Goal: Task Accomplishment & Management: Manage account settings

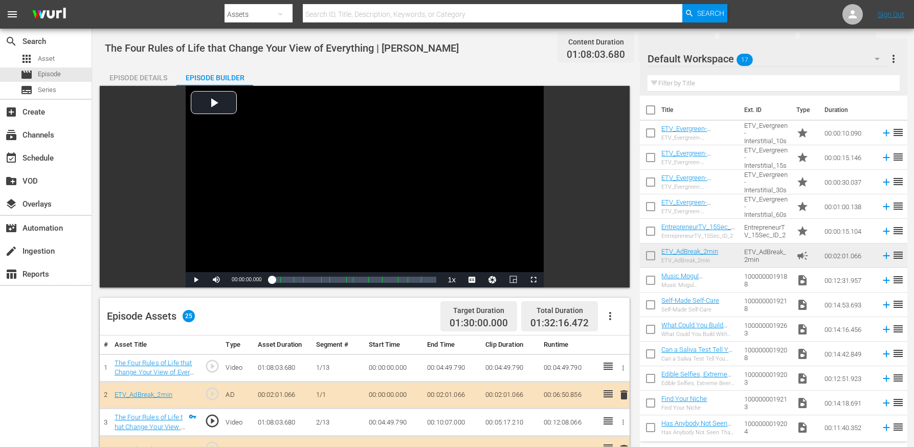
scroll to position [565, 0]
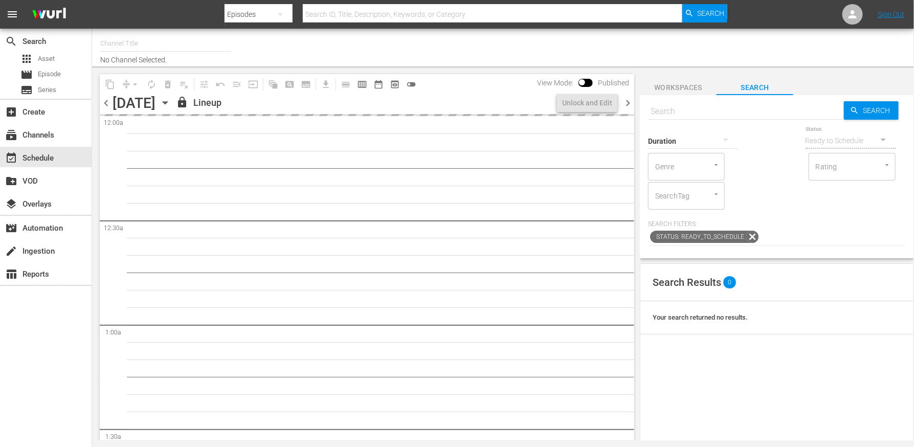
type input "EntrepreneurTV (1868)"
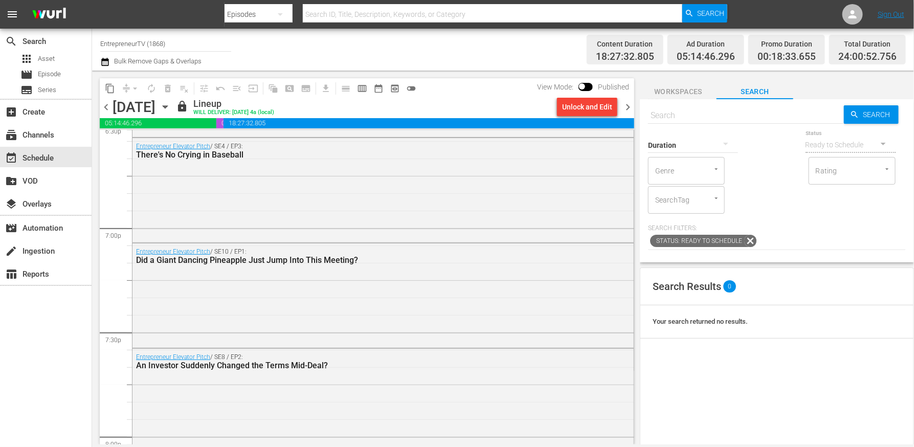
scroll to position [4733, 0]
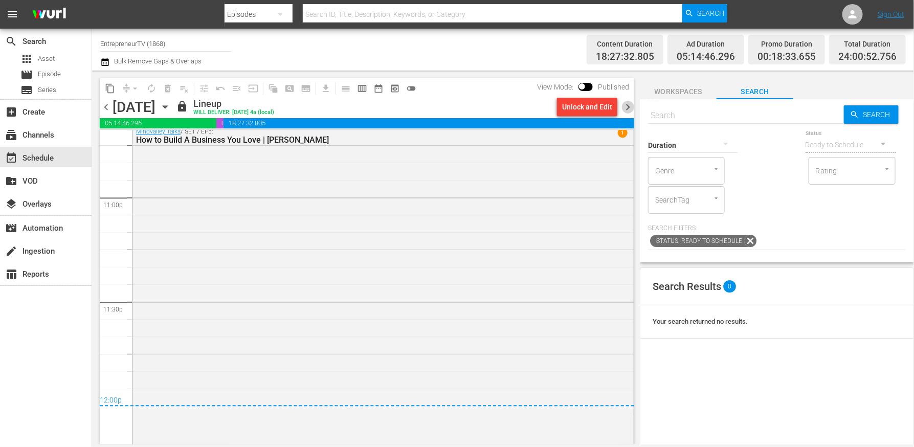
click at [633, 107] on span "chevron_right" at bounding box center [627, 107] width 13 height 13
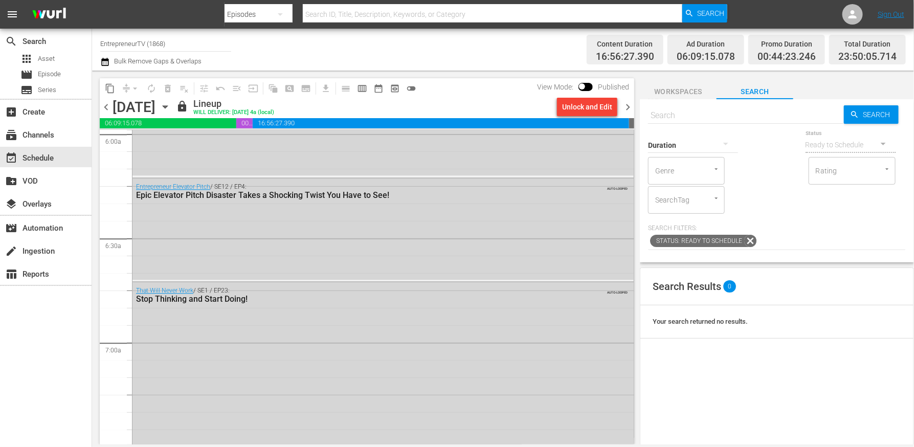
scroll to position [1277, 0]
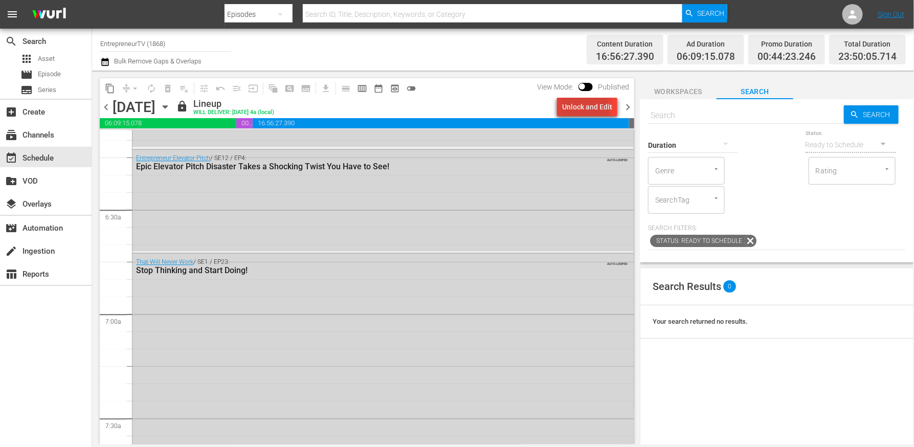
click at [571, 111] on div "Unlock and Edit" at bounding box center [587, 107] width 50 height 18
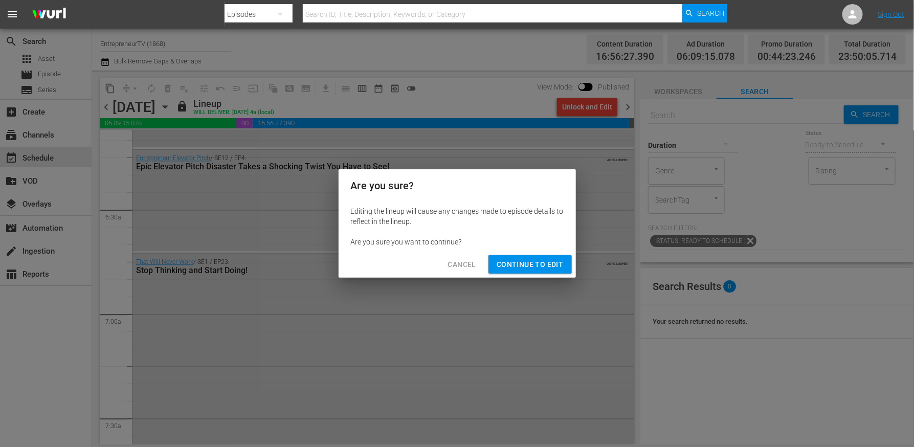
click at [549, 253] on div "Cancel Continue to Edit" at bounding box center [457, 264] width 237 height 27
click at [548, 259] on span "Continue to Edit" at bounding box center [530, 264] width 66 height 13
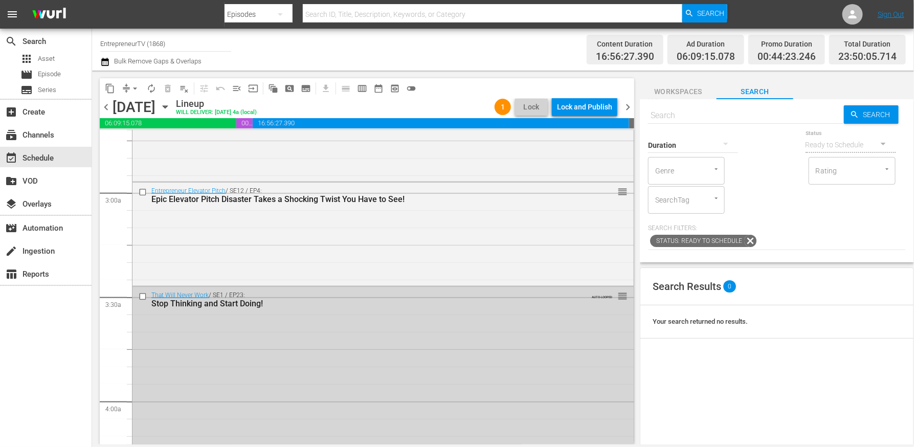
scroll to position [569, 0]
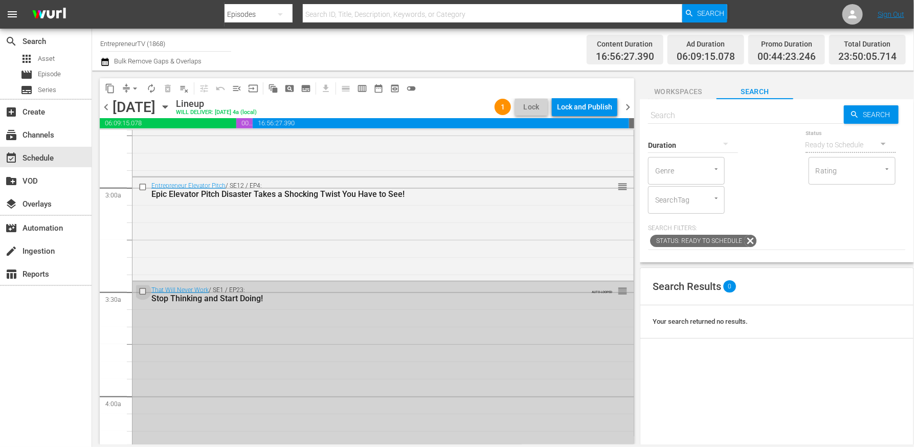
click at [142, 290] on input "checkbox" at bounding box center [144, 291] width 11 height 9
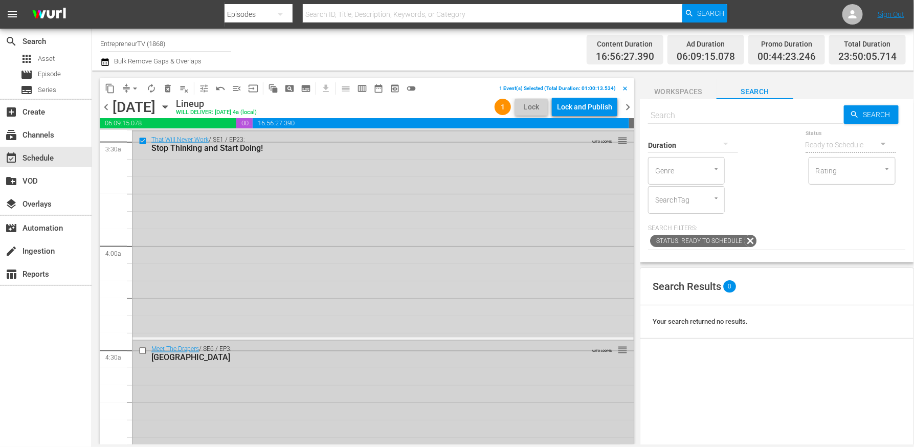
click at [141, 349] on input "checkbox" at bounding box center [144, 351] width 11 height 9
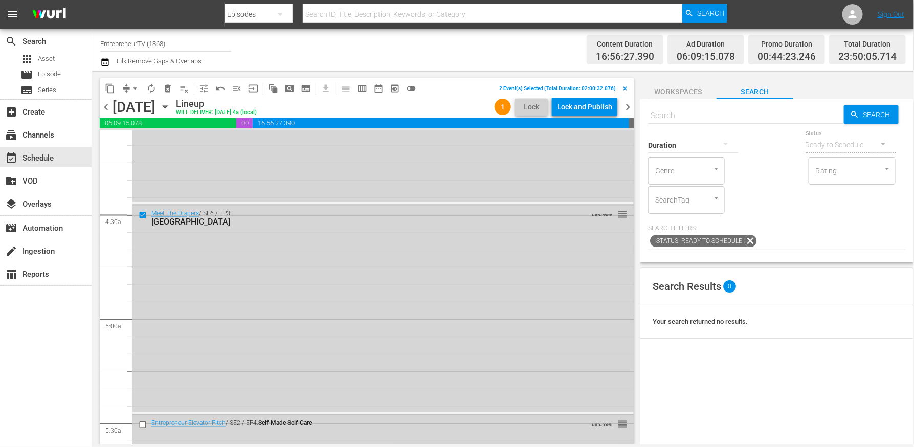
scroll to position [905, 0]
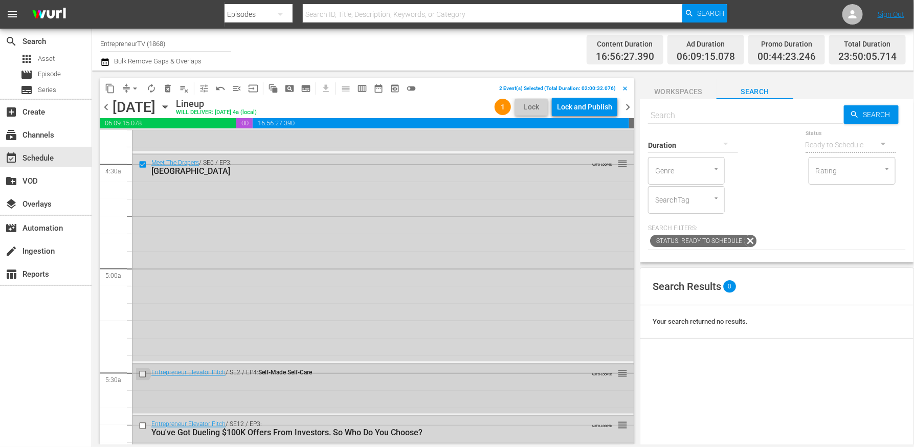
click at [143, 375] on input "checkbox" at bounding box center [144, 374] width 11 height 9
click at [141, 424] on input "checkbox" at bounding box center [144, 426] width 11 height 9
click at [165, 91] on span "delete_forever_outlined" at bounding box center [168, 88] width 10 height 10
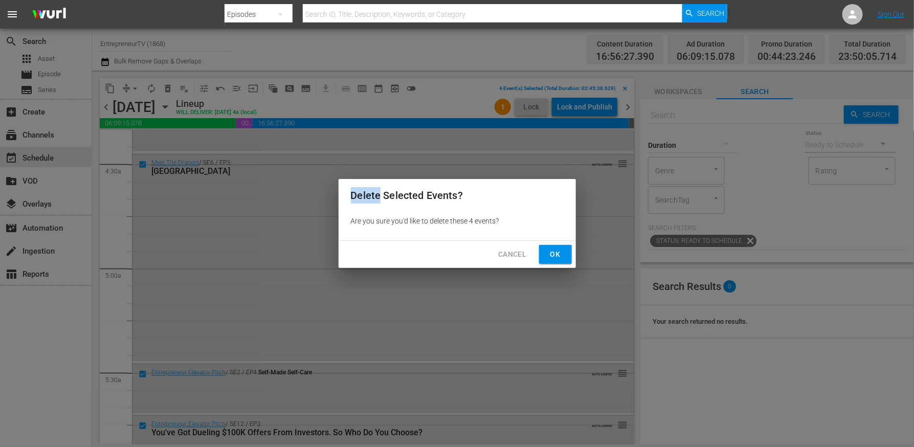
drag, startPoint x: 165, startPoint y: 91, endPoint x: 393, endPoint y: 238, distance: 271.6
click at [173, 91] on div "Delete Selected Events? Are you sure you'd like to delete these 4 events? Cance…" at bounding box center [457, 223] width 914 height 447
click at [547, 252] on span "Ok" at bounding box center [555, 254] width 16 height 13
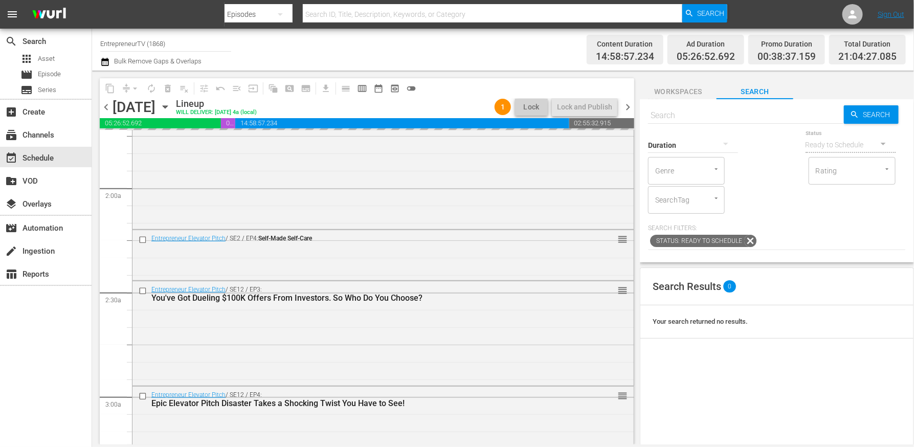
scroll to position [363, 0]
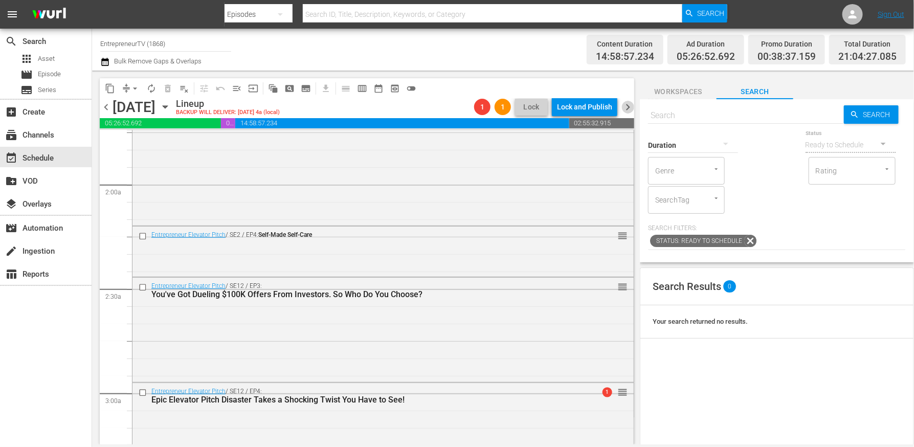
click at [630, 103] on span "chevron_right" at bounding box center [627, 107] width 13 height 13
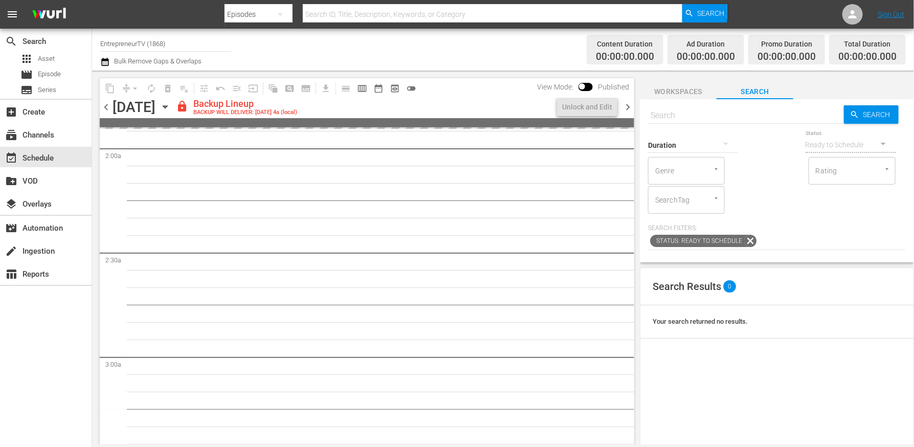
scroll to position [380, 0]
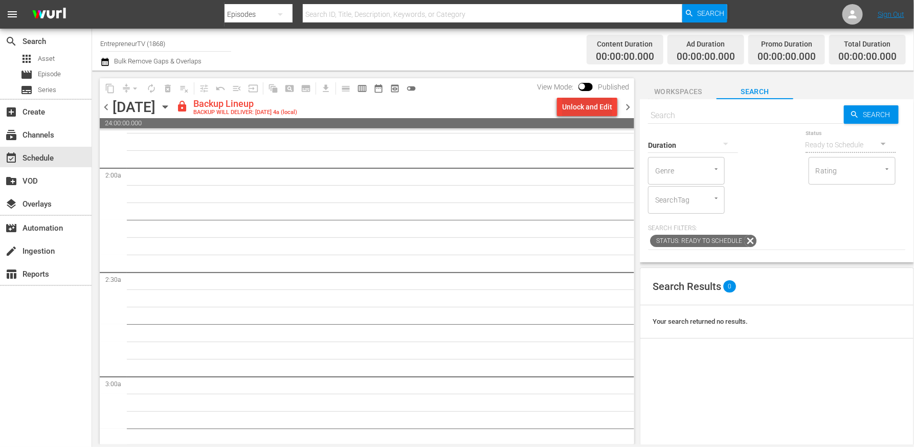
click at [596, 104] on div "Unlock and Edit" at bounding box center [587, 107] width 50 height 18
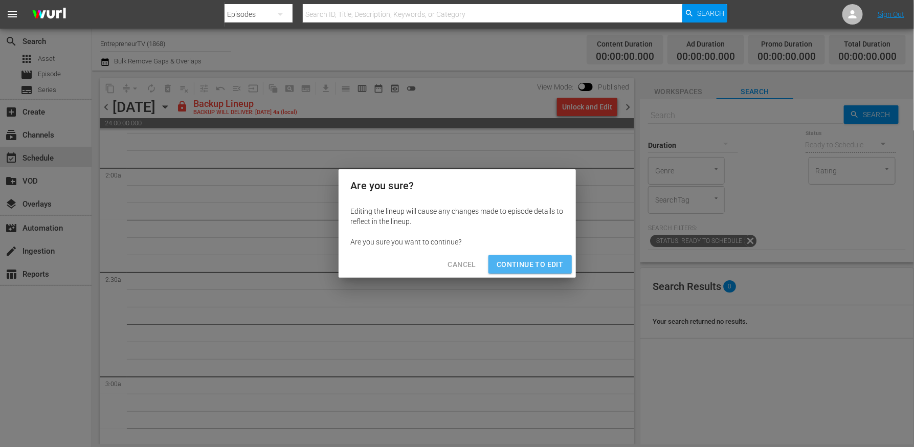
click at [541, 272] on button "Continue to Edit" at bounding box center [529, 264] width 83 height 19
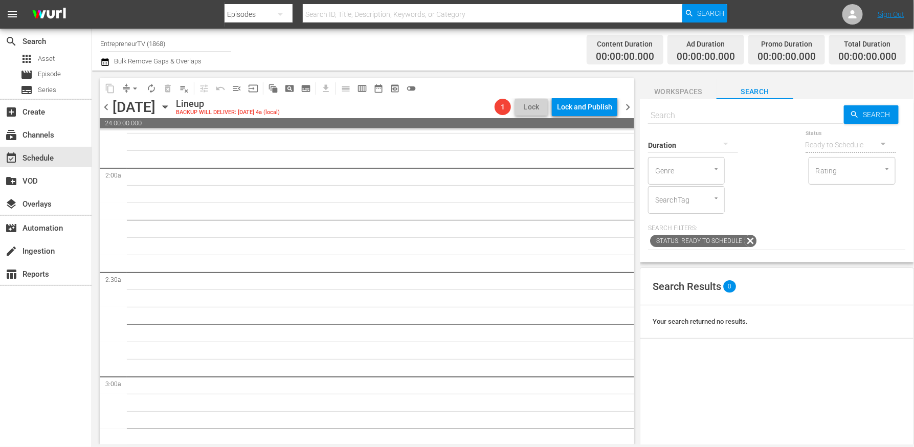
scroll to position [0, 0]
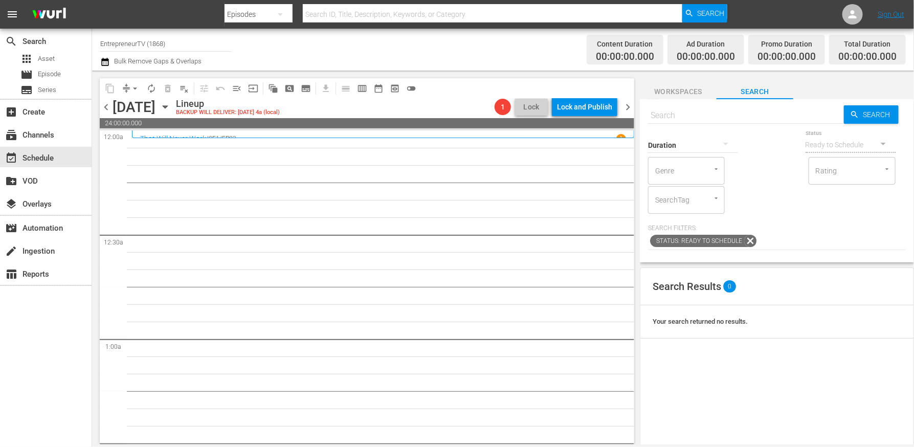
click at [109, 105] on span "chevron_left" at bounding box center [106, 107] width 13 height 13
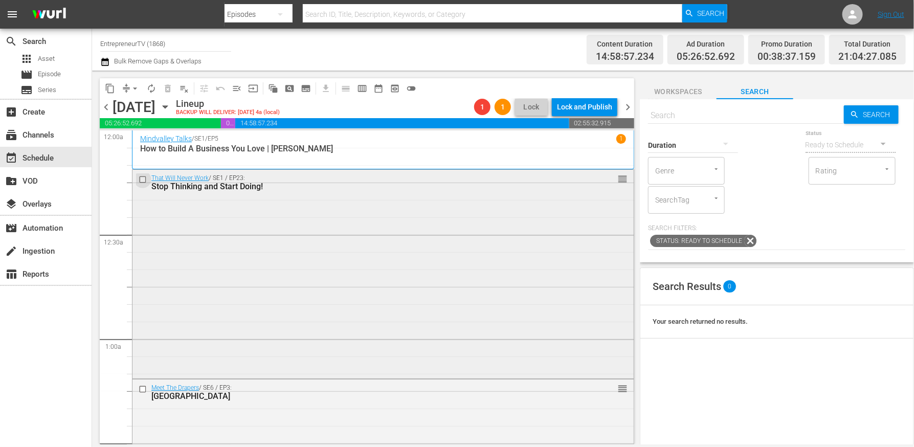
click at [141, 180] on input "checkbox" at bounding box center [144, 179] width 11 height 9
click at [144, 386] on input "checkbox" at bounding box center [144, 389] width 11 height 9
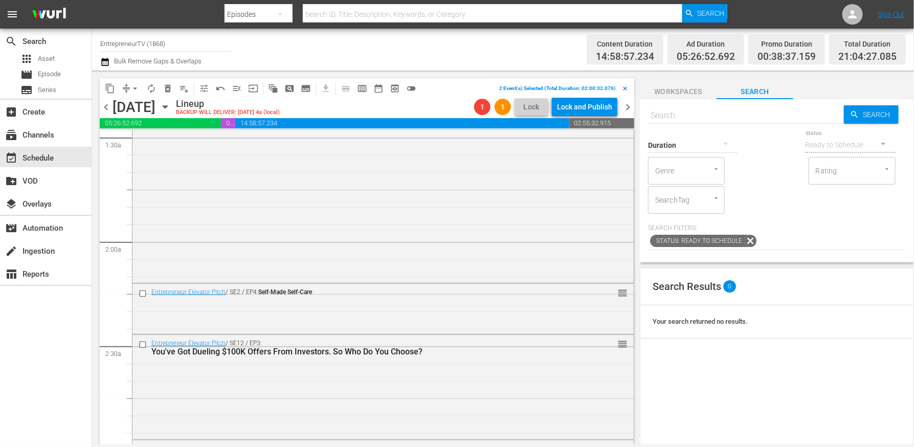
scroll to position [308, 0]
click at [144, 291] on input "checkbox" at bounding box center [144, 291] width 11 height 9
click at [141, 344] on input "checkbox" at bounding box center [144, 343] width 11 height 9
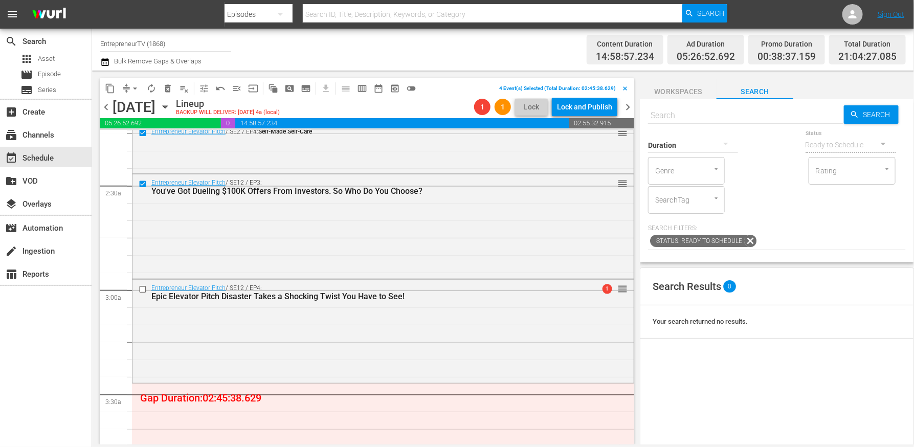
scroll to position [551, 0]
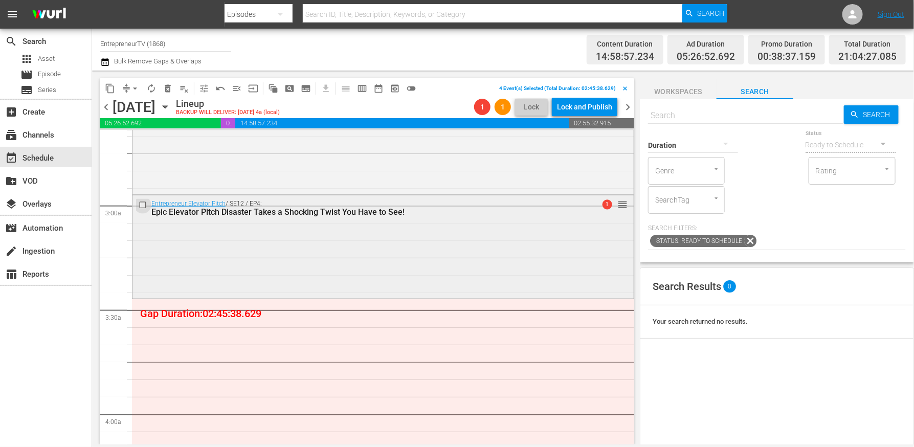
click at [143, 202] on input "checkbox" at bounding box center [144, 205] width 11 height 9
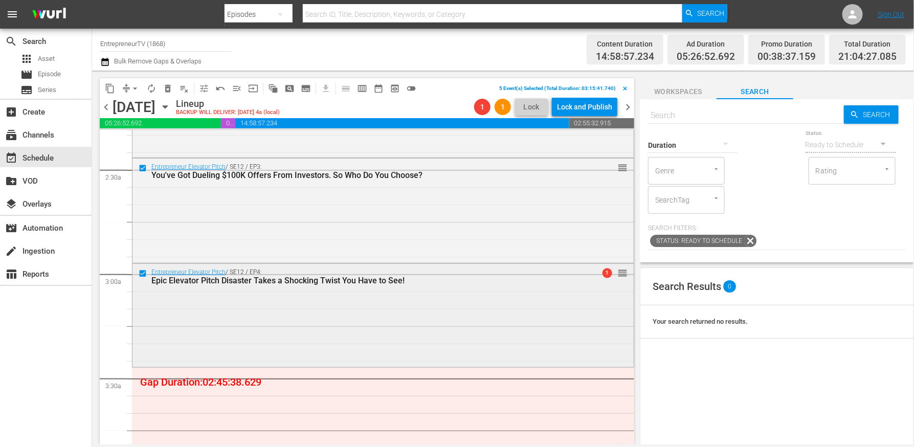
scroll to position [478, 0]
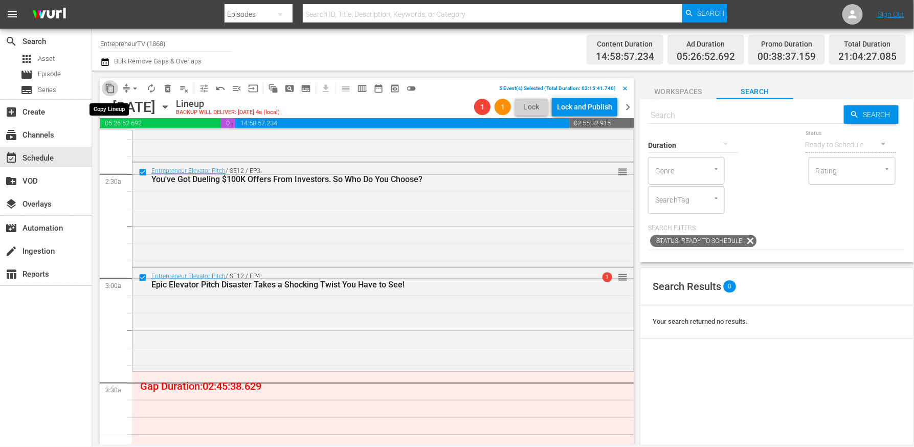
click at [109, 90] on span "content_copy" at bounding box center [110, 88] width 10 height 10
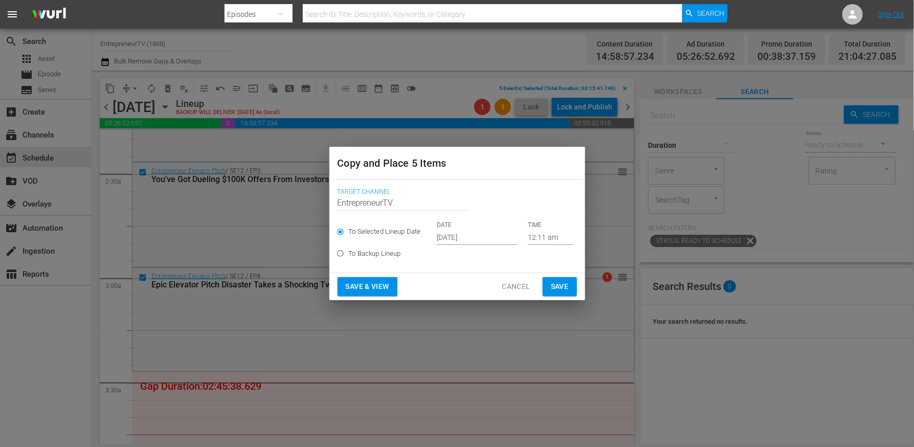
click at [458, 239] on input "[DATE]" at bounding box center [477, 237] width 81 height 15
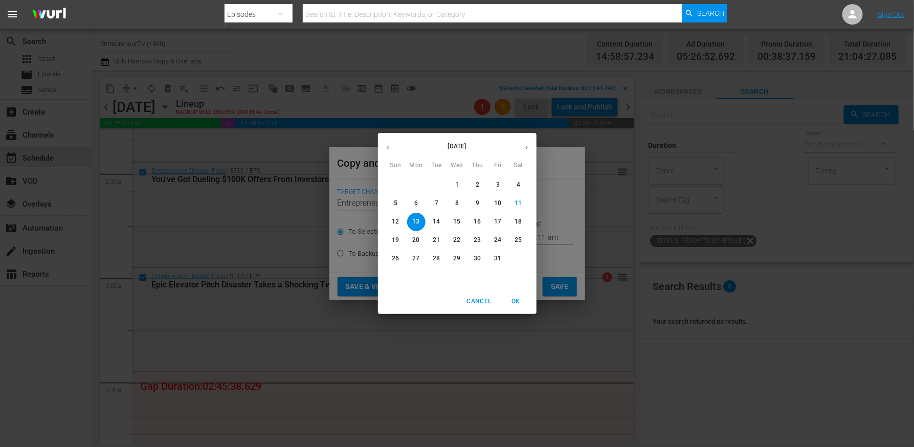
click at [460, 221] on p "15" at bounding box center [456, 221] width 7 height 9
type input "[DATE]"
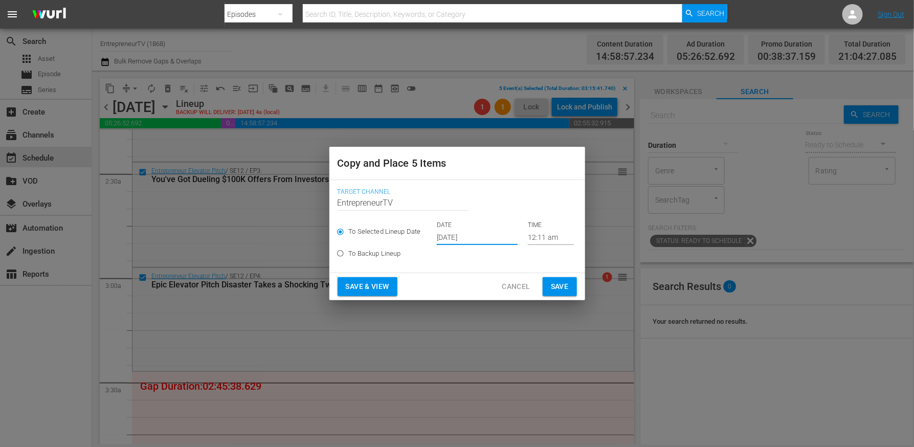
click at [564, 289] on span "Save" at bounding box center [560, 286] width 18 height 13
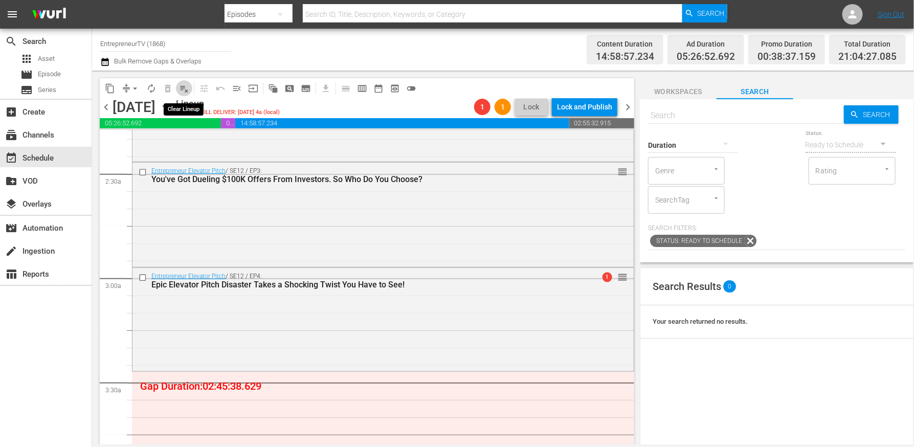
click at [183, 88] on span "playlist_remove_outlined" at bounding box center [184, 88] width 10 height 10
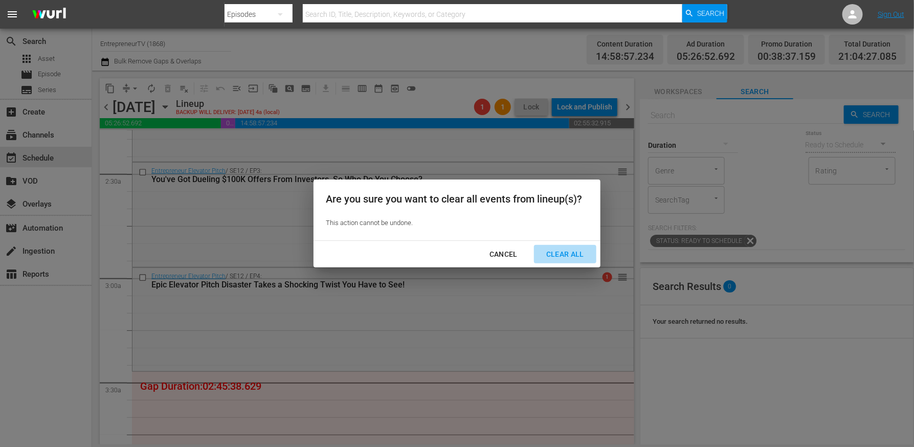
click at [576, 247] on button "Clear All" at bounding box center [565, 254] width 62 height 19
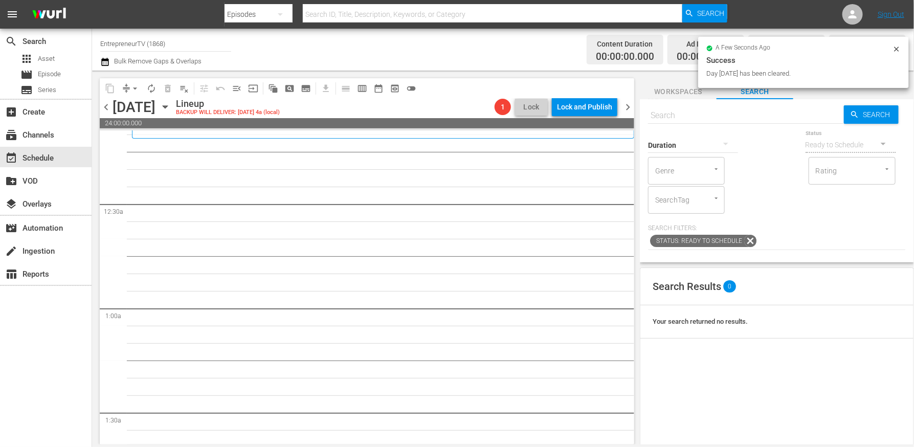
scroll to position [0, 0]
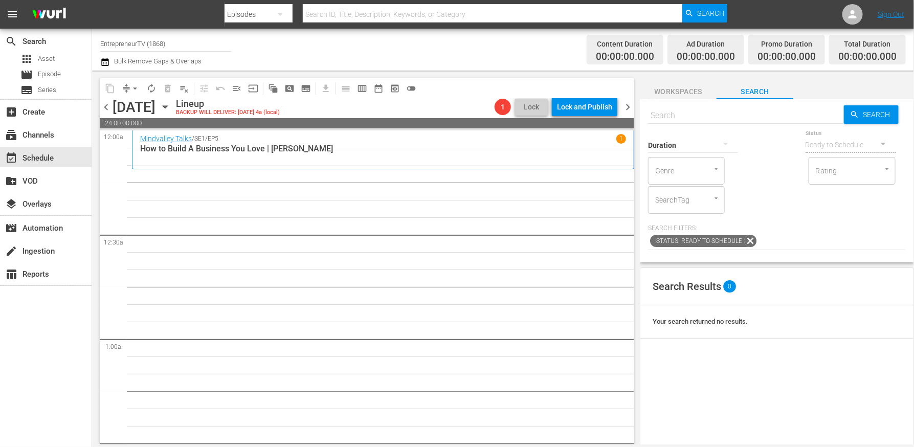
click at [171, 105] on icon "button" at bounding box center [165, 106] width 11 height 11
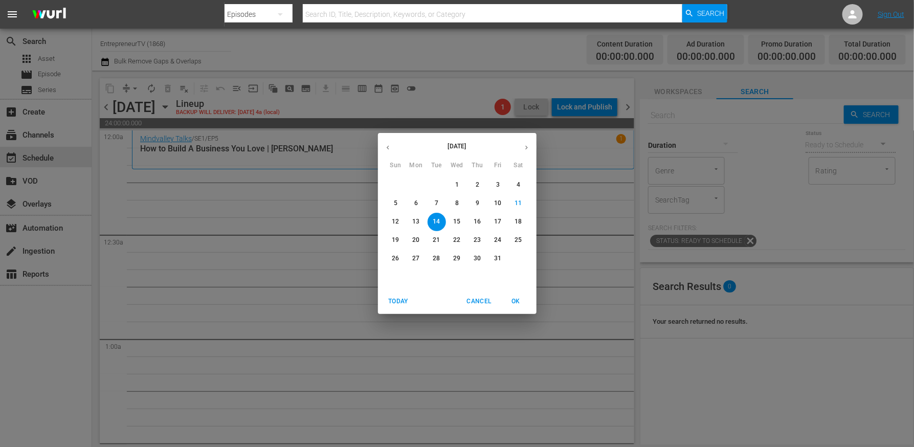
click at [394, 206] on p "5" at bounding box center [396, 203] width 4 height 9
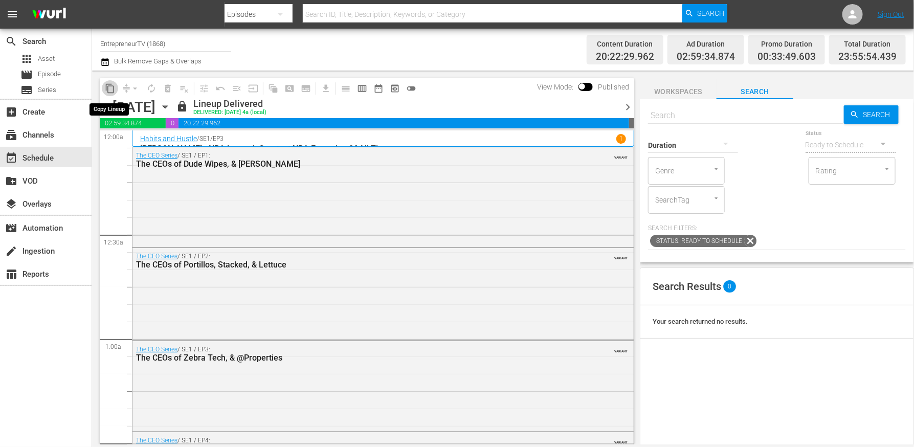
click at [109, 80] on button "content_copy" at bounding box center [110, 88] width 16 height 16
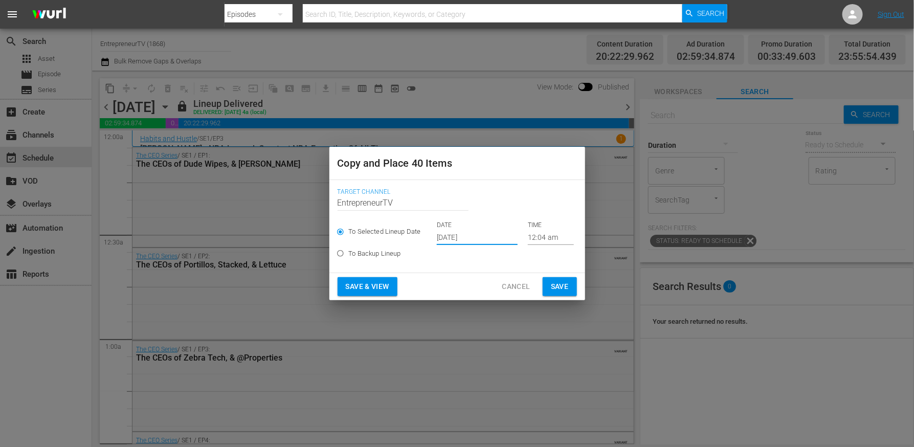
click at [460, 239] on input "[DATE]" at bounding box center [477, 237] width 81 height 15
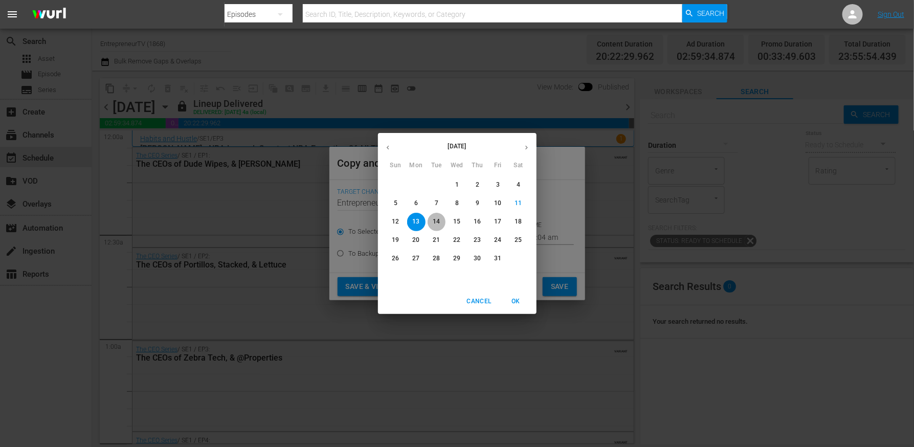
click at [438, 225] on p "14" at bounding box center [436, 221] width 7 height 9
type input "[DATE]"
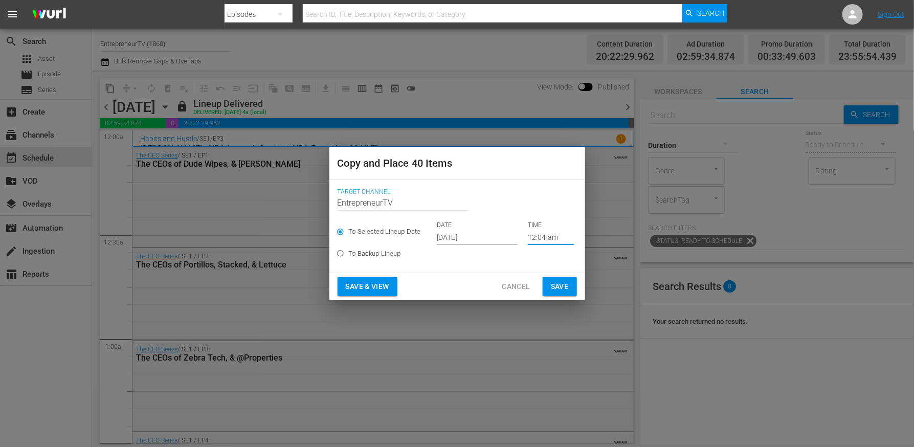
click at [536, 238] on input "12:04 am" at bounding box center [551, 237] width 46 height 15
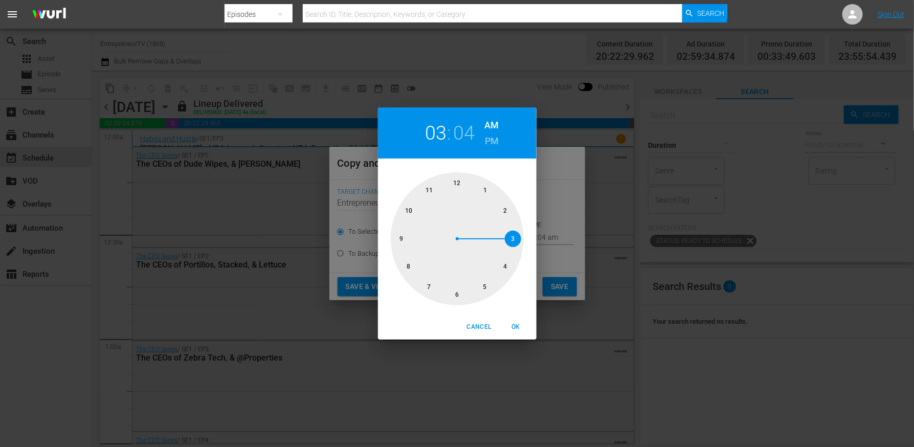
click at [517, 242] on div at bounding box center [457, 238] width 133 height 133
drag, startPoint x: 515, startPoint y: 322, endPoint x: 517, endPoint y: 316, distance: 7.1
click at [515, 323] on span "OK" at bounding box center [516, 327] width 25 height 11
type input "03:04 am"
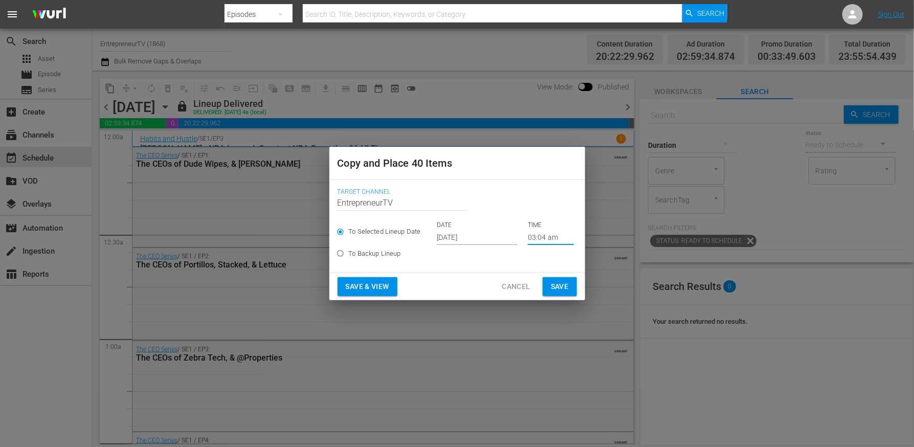
click at [554, 285] on span "Save" at bounding box center [560, 286] width 18 height 13
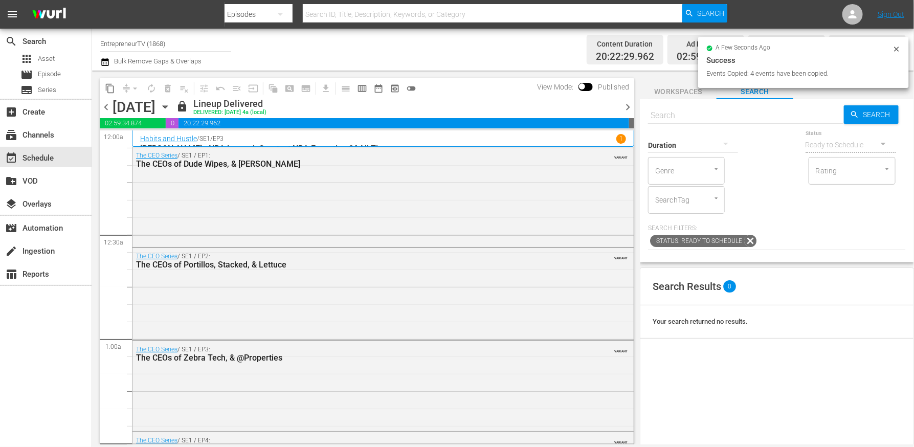
click at [171, 103] on icon "button" at bounding box center [165, 106] width 11 height 11
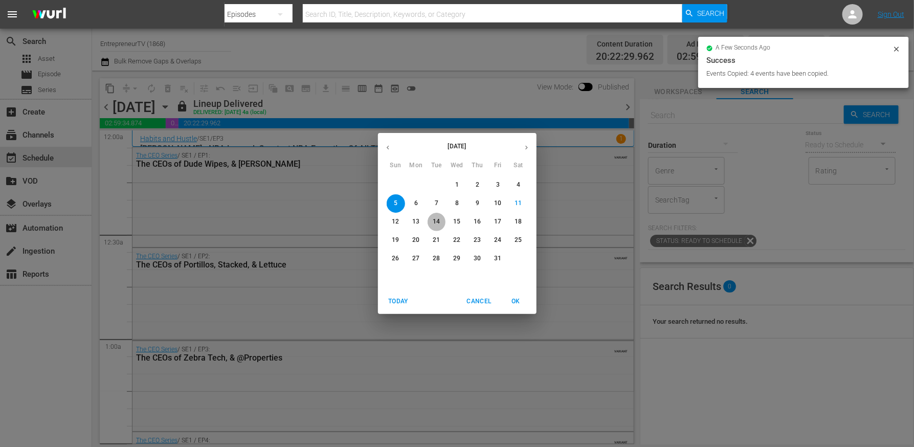
click at [435, 226] on button "14" at bounding box center [437, 222] width 18 height 18
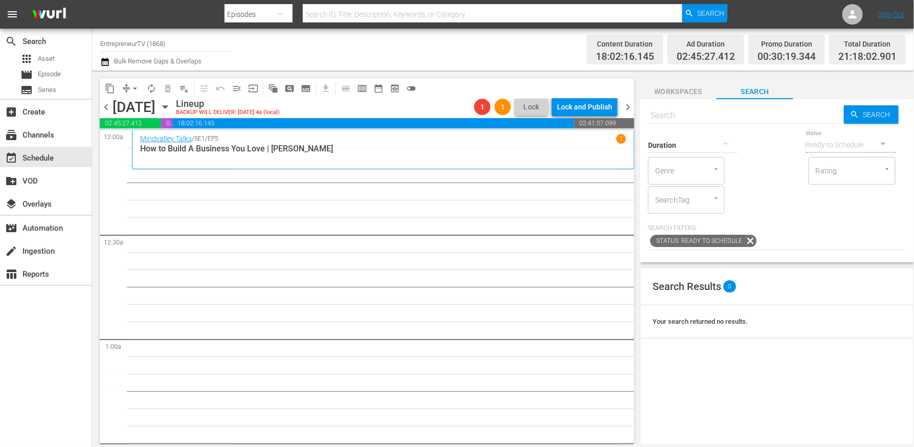
click at [136, 80] on button "arrow_drop_down" at bounding box center [135, 88] width 16 height 16
click at [159, 140] on li "Align to End of Previous Day" at bounding box center [135, 142] width 107 height 17
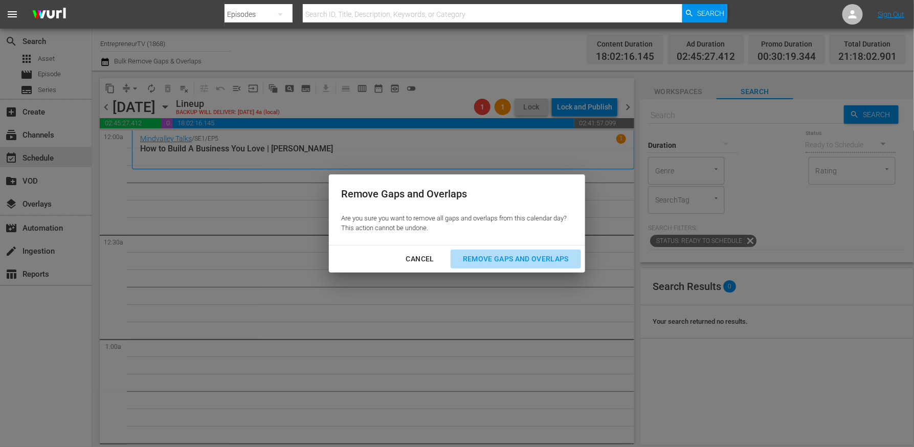
click at [509, 264] on div "Remove Gaps and Overlaps" at bounding box center [516, 259] width 122 height 13
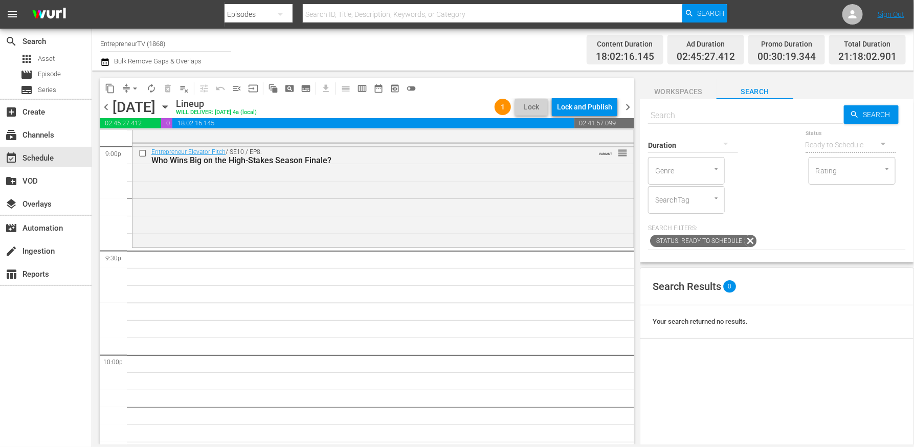
scroll to position [4423, 0]
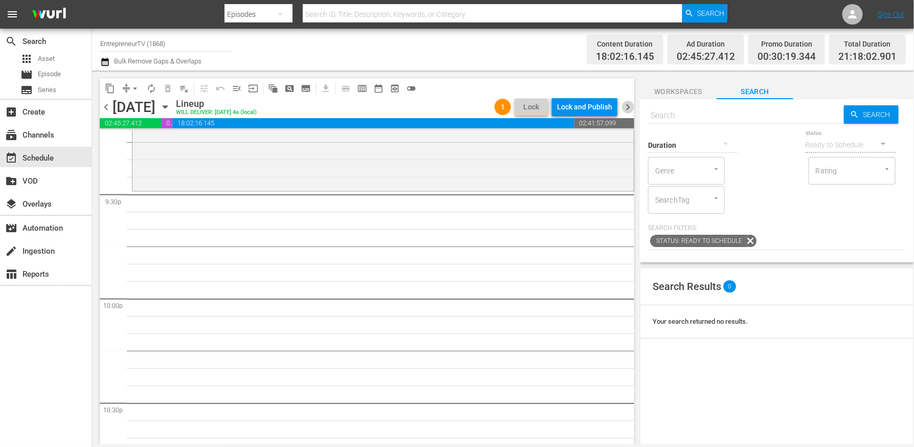
click at [632, 105] on span "chevron_right" at bounding box center [627, 107] width 13 height 13
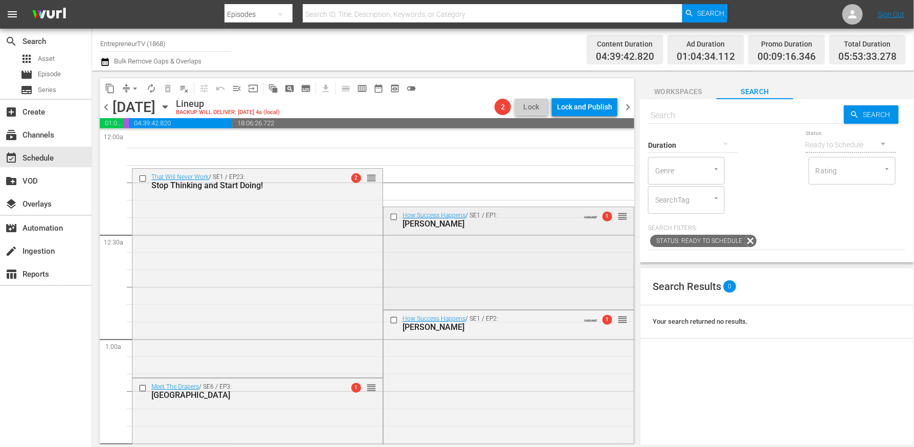
click at [392, 218] on input "checkbox" at bounding box center [395, 217] width 11 height 9
click at [397, 319] on input "checkbox" at bounding box center [395, 320] width 11 height 9
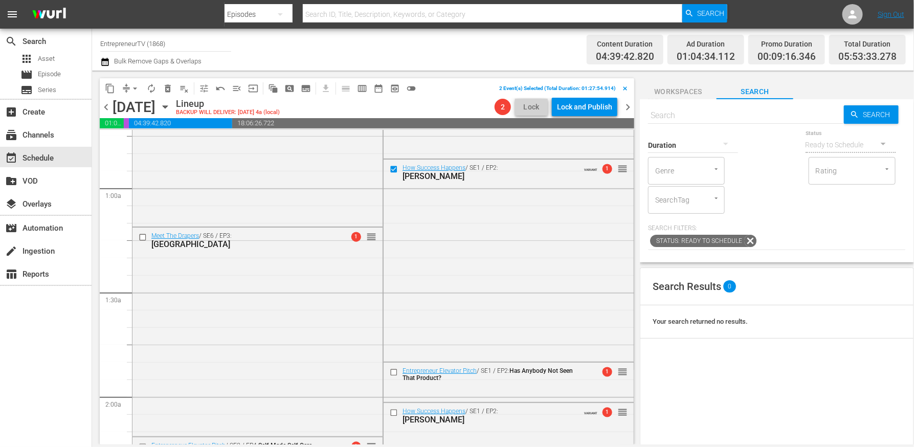
scroll to position [235, 0]
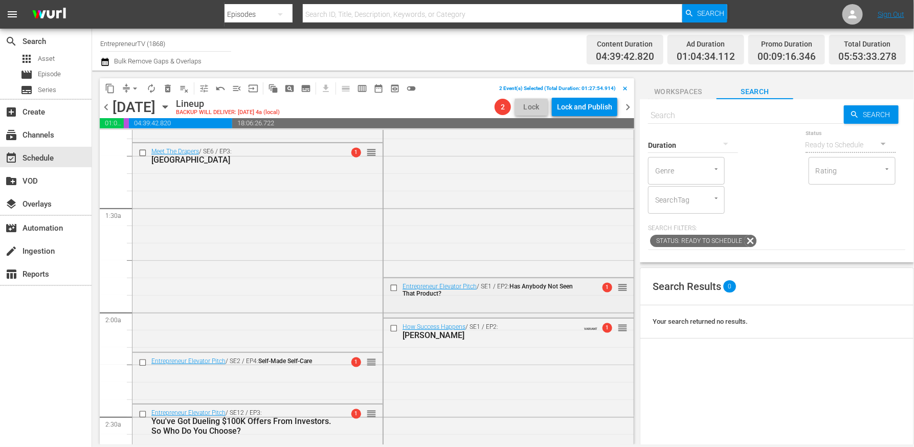
click at [393, 292] on div at bounding box center [394, 288] width 15 height 12
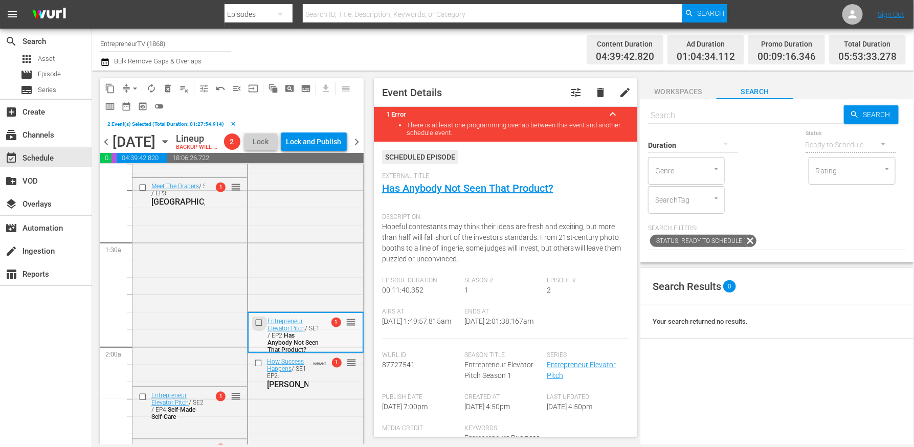
click at [256, 327] on input "checkbox" at bounding box center [260, 323] width 11 height 9
click at [257, 367] on input "checkbox" at bounding box center [259, 363] width 11 height 9
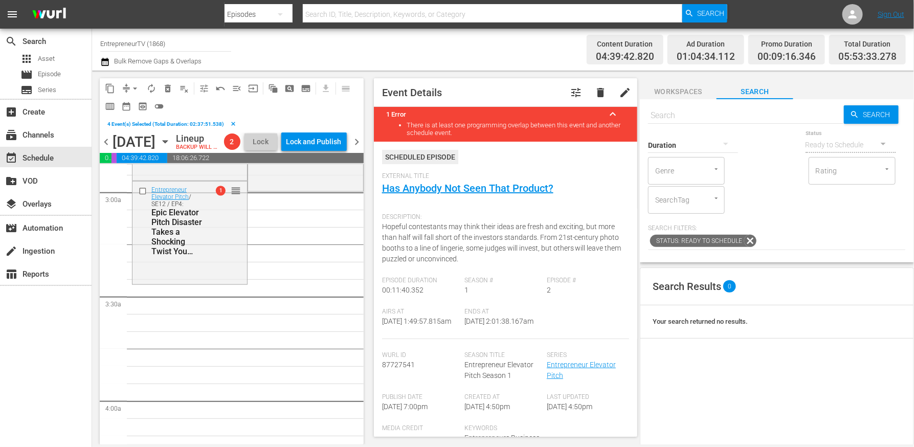
scroll to position [575, 0]
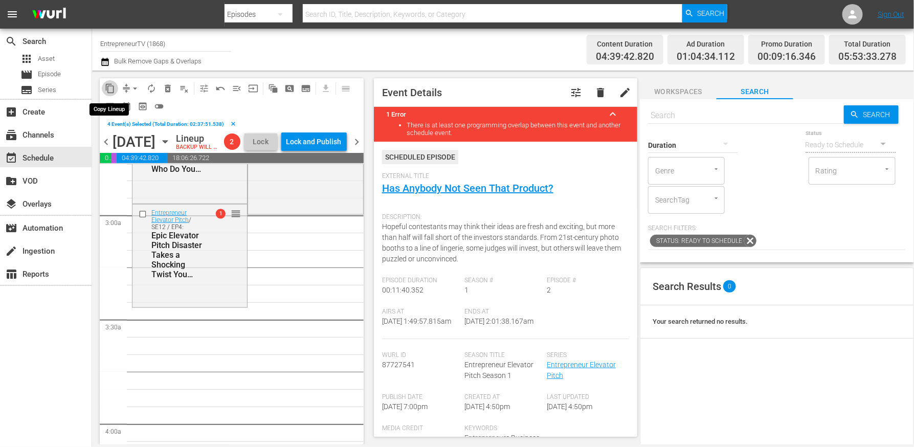
click at [106, 86] on span "content_copy" at bounding box center [110, 88] width 10 height 10
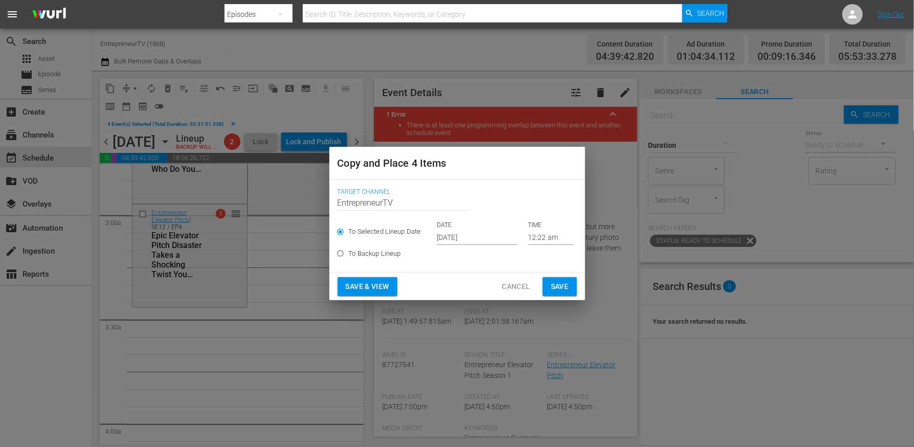
click at [460, 238] on input "[DATE]" at bounding box center [477, 237] width 81 height 15
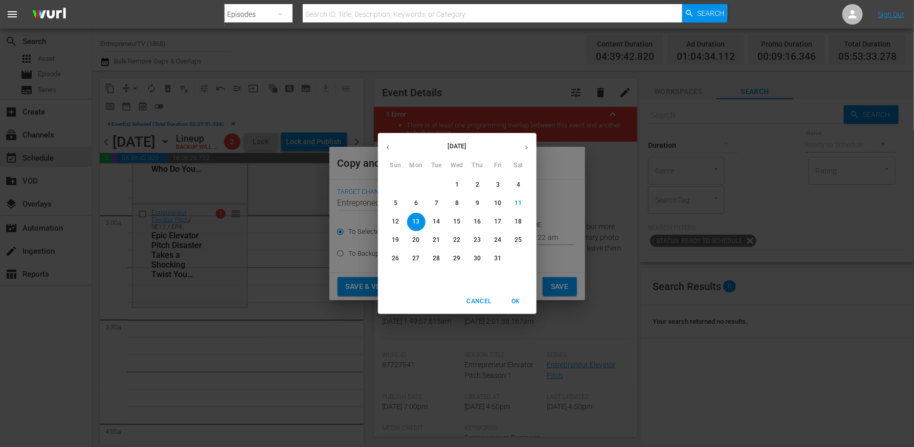
click at [435, 222] on p "14" at bounding box center [436, 221] width 7 height 9
type input "[DATE]"
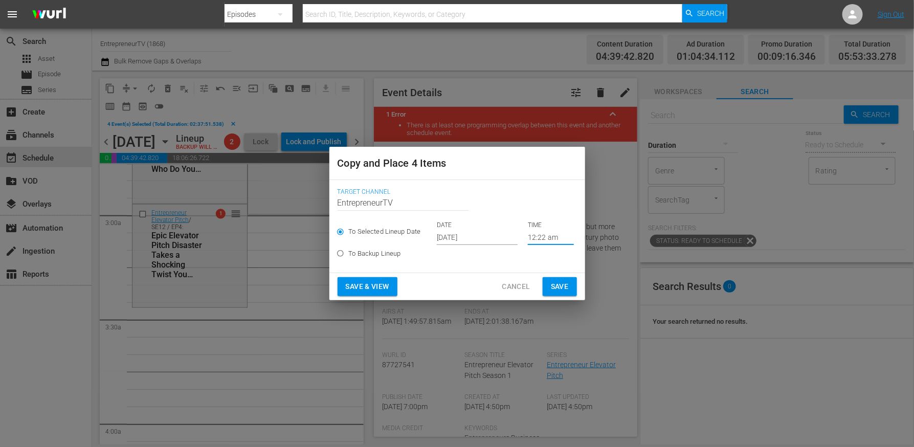
click at [528, 234] on input "12:22 am" at bounding box center [551, 237] width 46 height 15
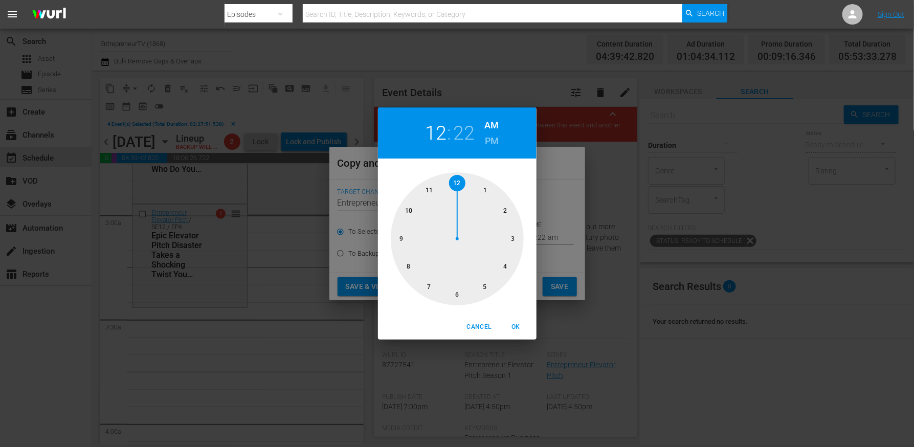
click at [408, 236] on div at bounding box center [457, 238] width 133 height 133
click at [455, 288] on div at bounding box center [457, 238] width 133 height 133
click at [524, 332] on button "OK" at bounding box center [516, 327] width 33 height 17
type input "09:30 am"
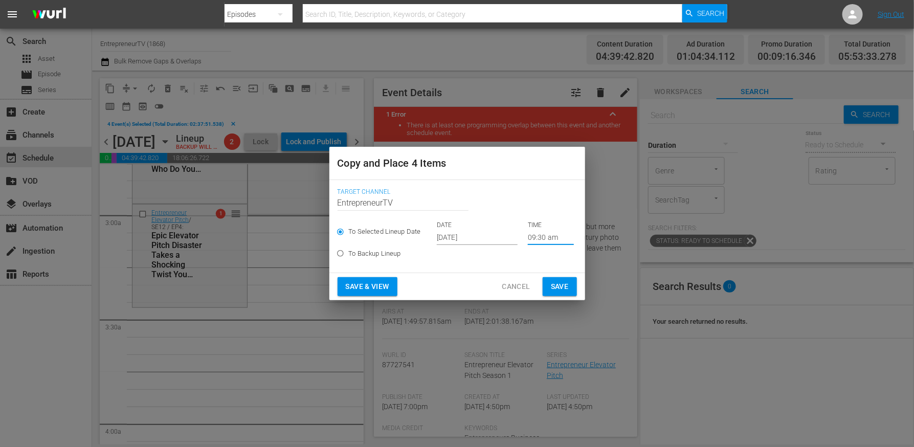
click at [553, 287] on span "Save" at bounding box center [560, 286] width 18 height 13
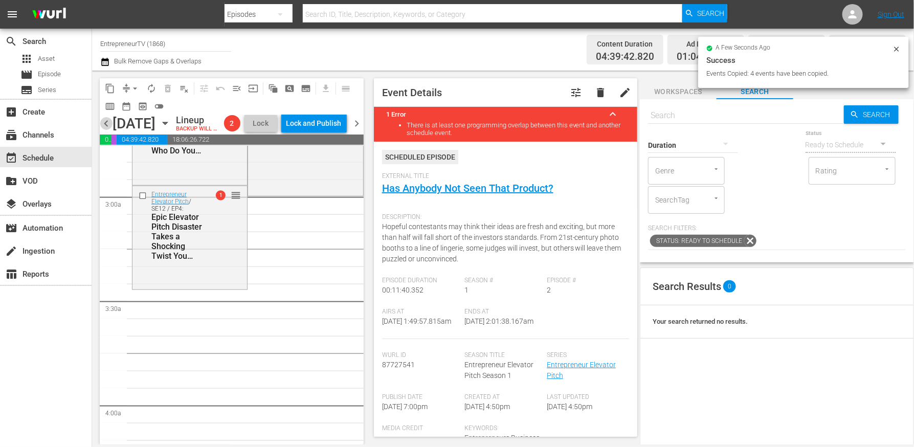
click at [105, 128] on span "chevron_left" at bounding box center [106, 123] width 13 height 13
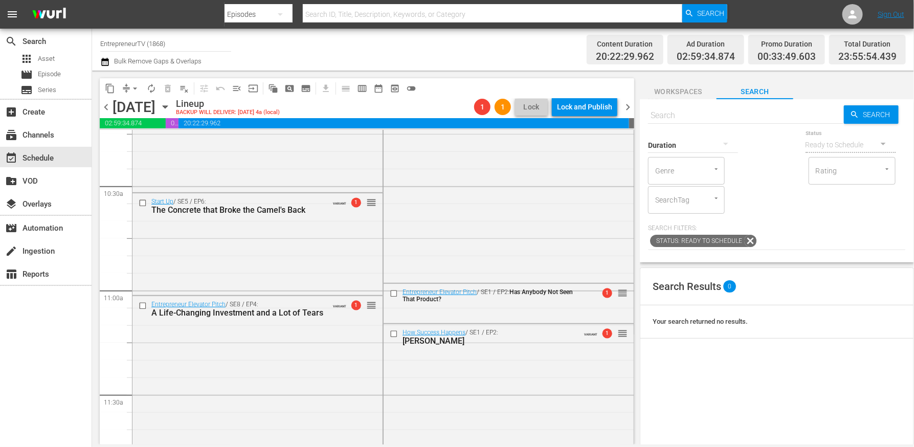
scroll to position [2139, 0]
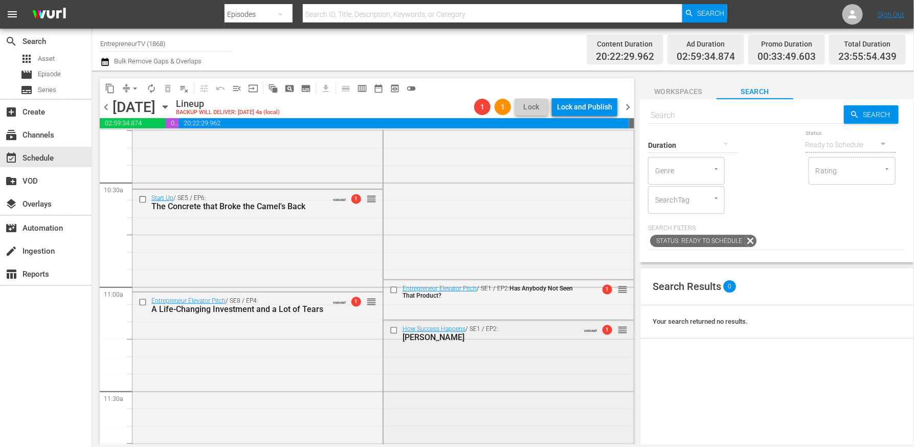
click at [392, 330] on input "checkbox" at bounding box center [395, 330] width 11 height 9
click at [394, 288] on input "checkbox" at bounding box center [395, 289] width 11 height 9
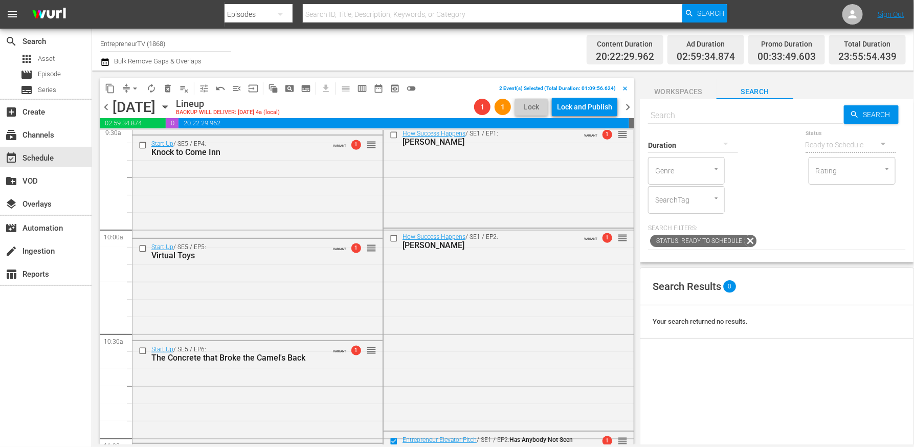
scroll to position [1973, 0]
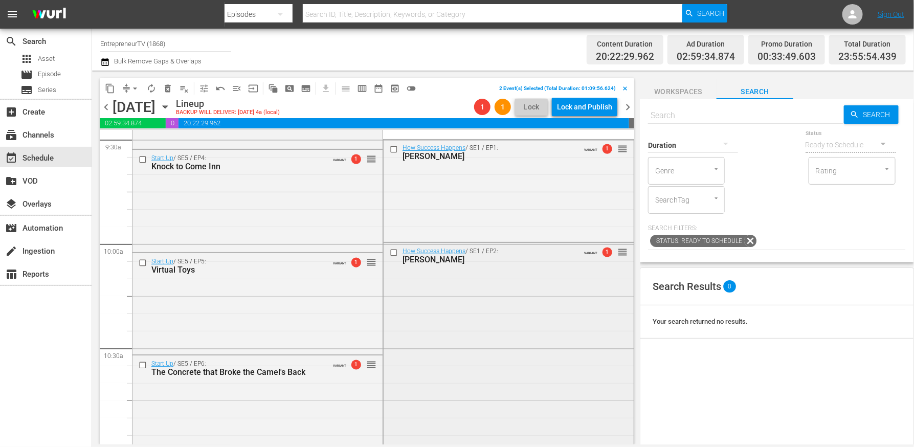
click at [391, 251] on input "checkbox" at bounding box center [395, 253] width 11 height 9
click at [394, 150] on input "checkbox" at bounding box center [395, 149] width 11 height 9
click at [107, 88] on span "content_copy" at bounding box center [110, 88] width 10 height 10
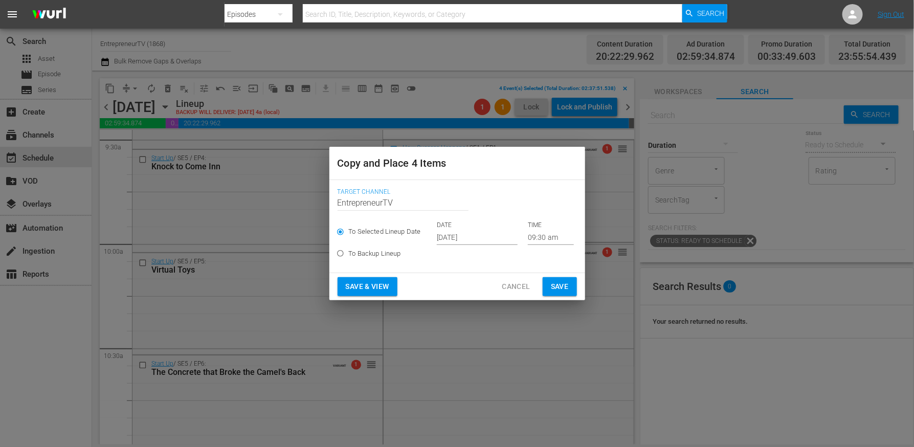
click at [457, 226] on p "DATE" at bounding box center [477, 225] width 81 height 9
click at [457, 241] on input "[DATE]" at bounding box center [477, 237] width 81 height 15
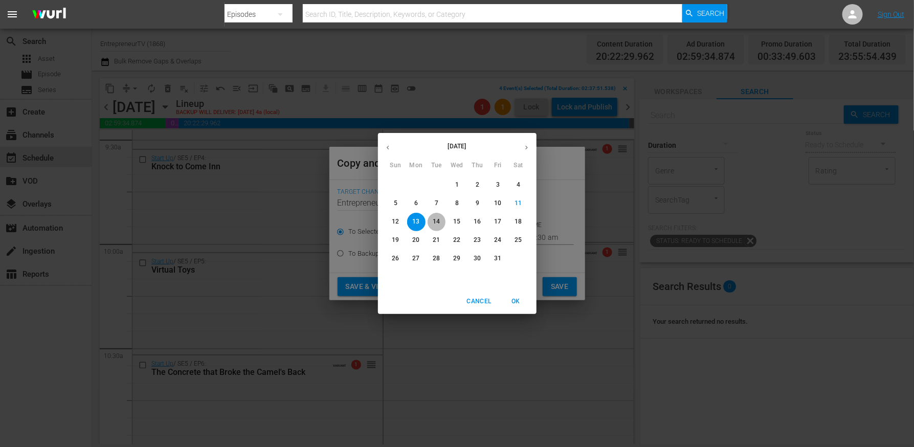
click at [434, 221] on p "14" at bounding box center [436, 221] width 7 height 9
type input "[DATE]"
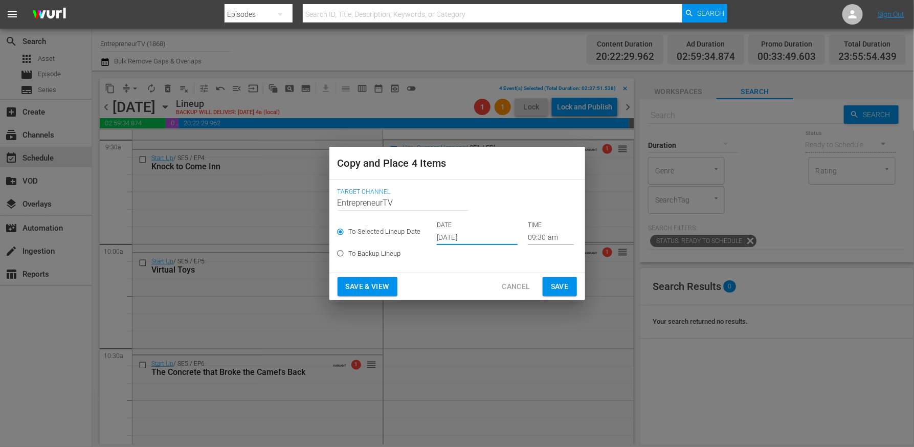
click at [544, 236] on input "09:30 am" at bounding box center [551, 237] width 46 height 15
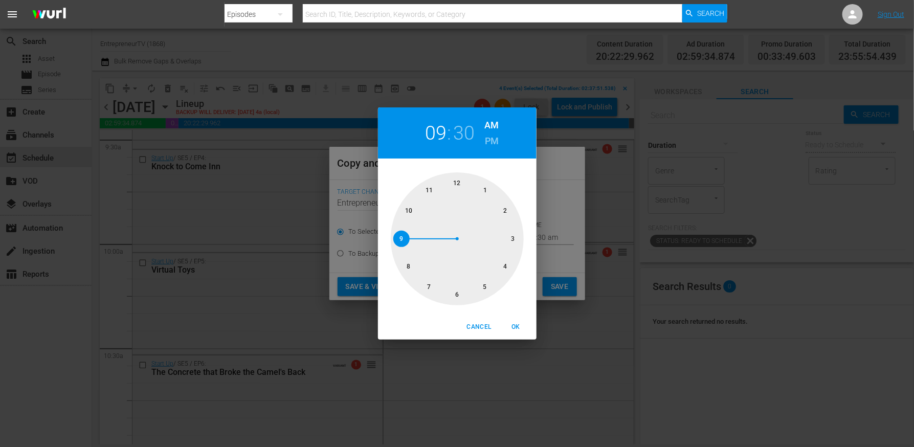
click at [487, 140] on h6 "PM" at bounding box center [492, 141] width 14 height 16
click at [519, 323] on span "OK" at bounding box center [516, 327] width 25 height 11
type input "09:30 pm"
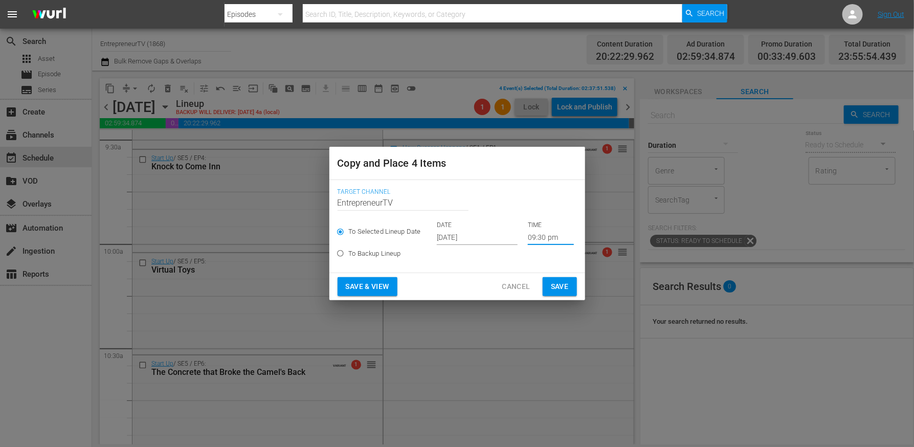
click at [560, 283] on span "Save" at bounding box center [560, 286] width 18 height 13
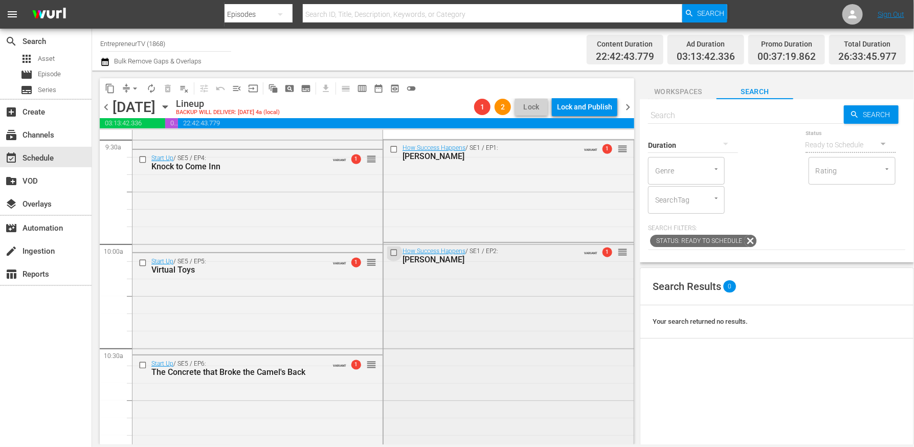
click at [391, 252] on input "checkbox" at bounding box center [395, 253] width 11 height 9
click at [391, 148] on input "checkbox" at bounding box center [395, 149] width 11 height 9
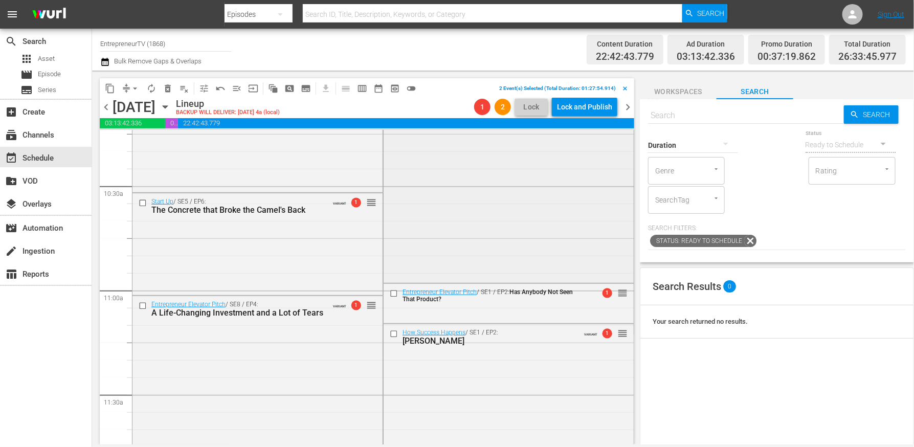
scroll to position [2257, 0]
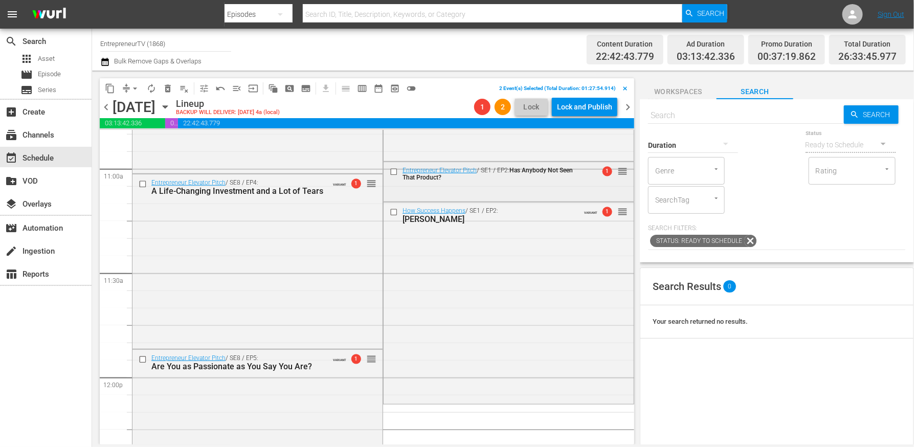
click at [394, 172] on input "checkbox" at bounding box center [395, 171] width 11 height 9
click at [392, 213] on input "checkbox" at bounding box center [395, 212] width 11 height 9
click at [169, 88] on span "delete_forever_outlined" at bounding box center [168, 88] width 10 height 10
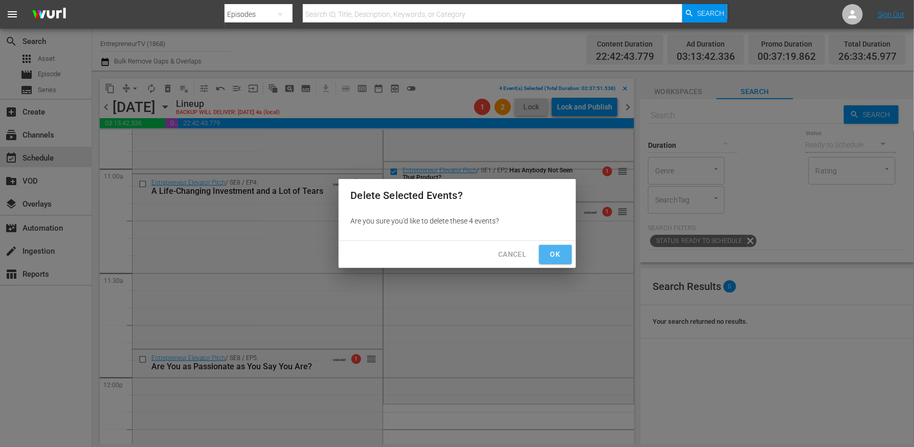
click at [561, 253] on span "Ok" at bounding box center [555, 254] width 16 height 13
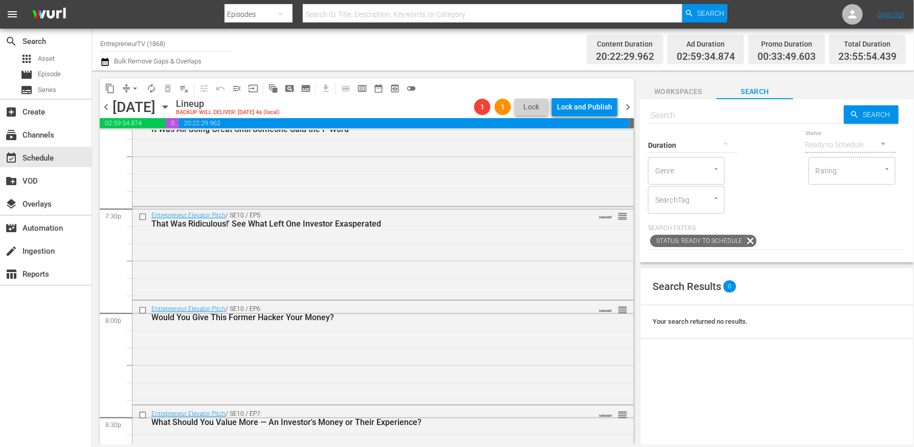
scroll to position [4722, 0]
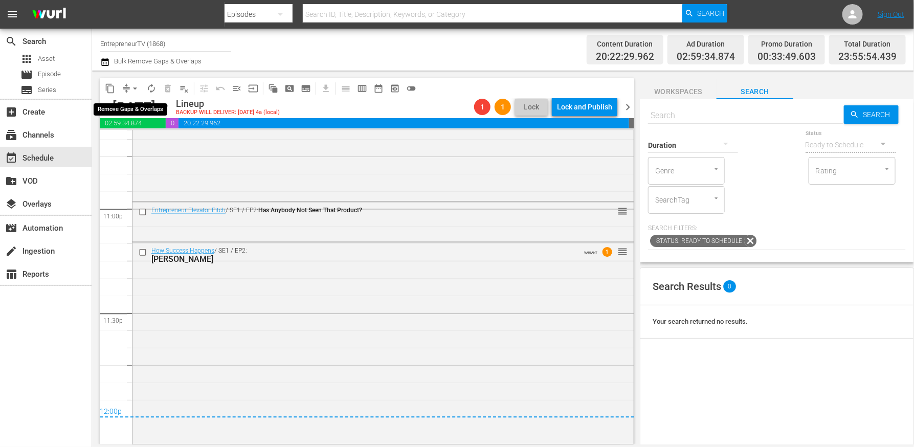
click at [132, 87] on span "arrow_drop_down" at bounding box center [135, 88] width 10 height 10
click at [167, 143] on li "Align to End of Previous Day" at bounding box center [135, 142] width 107 height 17
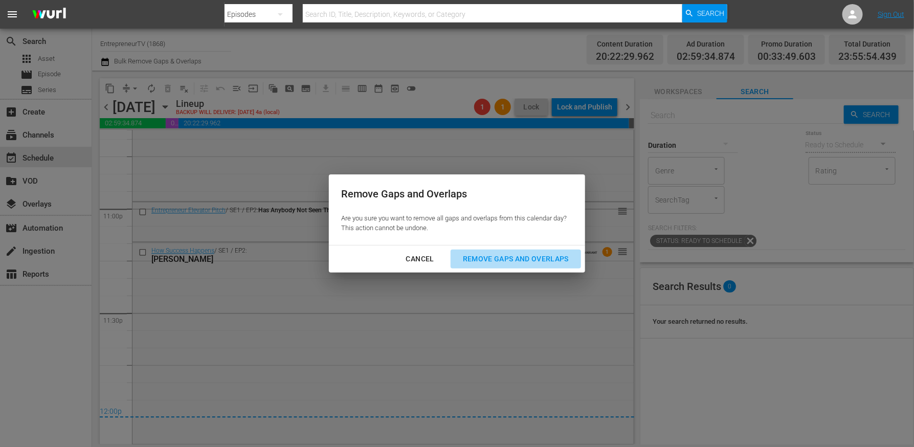
click at [560, 258] on div "Remove Gaps and Overlaps" at bounding box center [516, 259] width 122 height 13
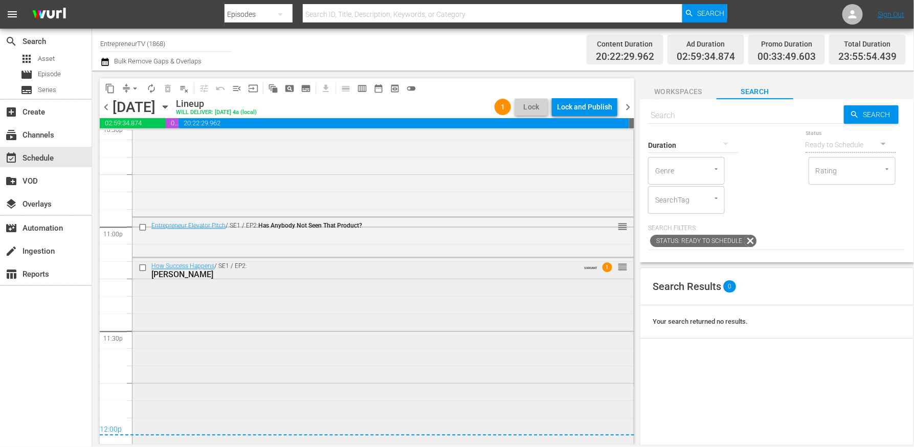
scroll to position [4719, 0]
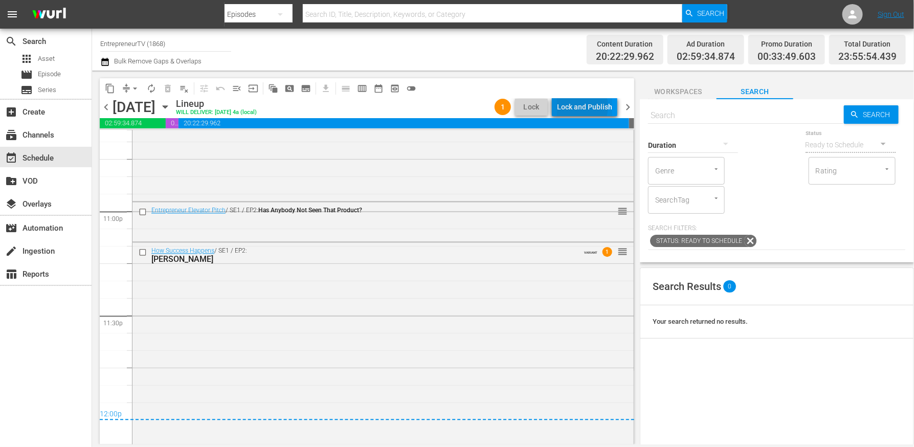
click at [577, 106] on div "Lock and Publish" at bounding box center [584, 107] width 55 height 18
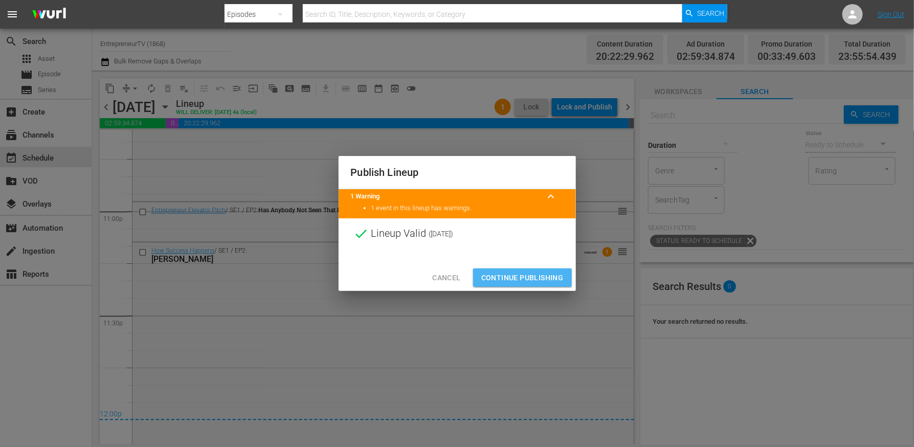
click at [528, 280] on span "Continue Publishing" at bounding box center [522, 278] width 82 height 13
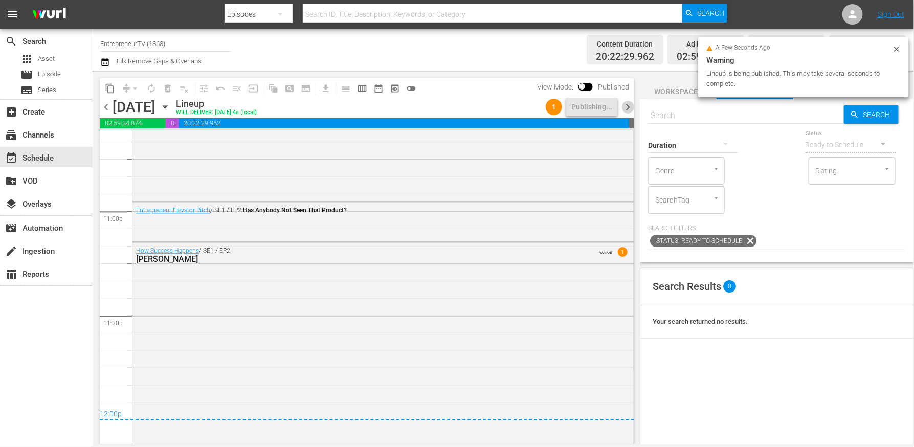
click at [624, 108] on span "chevron_right" at bounding box center [627, 107] width 13 height 13
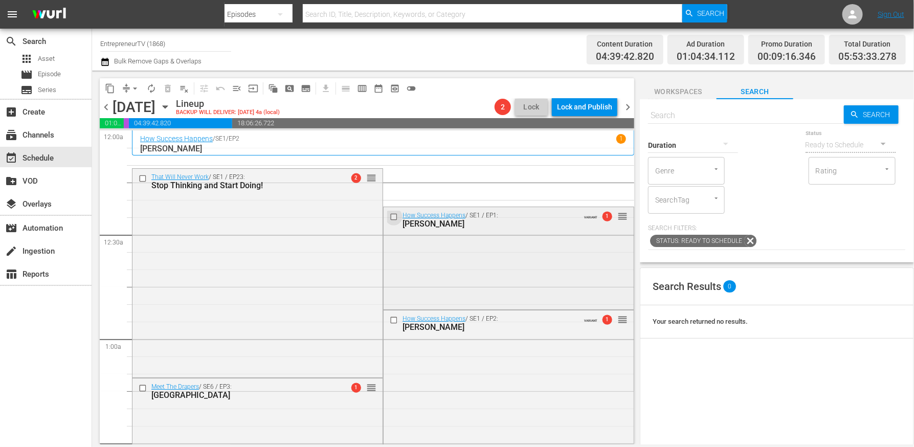
click at [395, 215] on input "checkbox" at bounding box center [395, 217] width 11 height 9
click at [183, 93] on span "playlist_remove_outlined" at bounding box center [184, 88] width 10 height 10
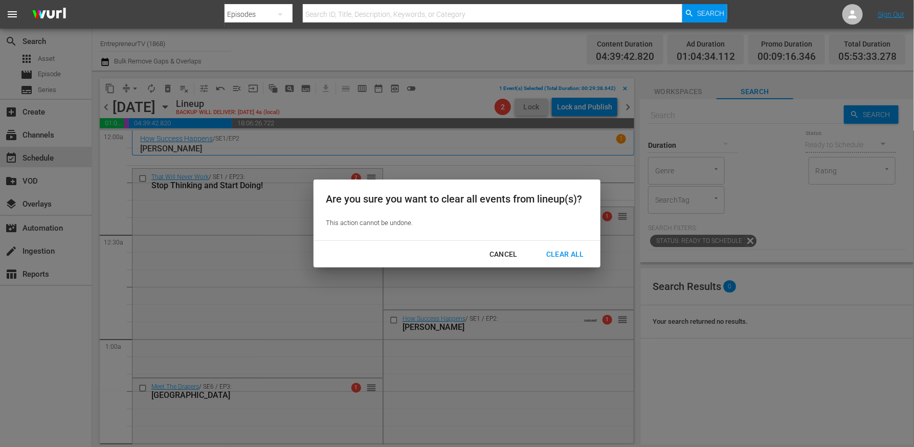
click at [558, 255] on div "Clear All" at bounding box center [565, 254] width 54 height 13
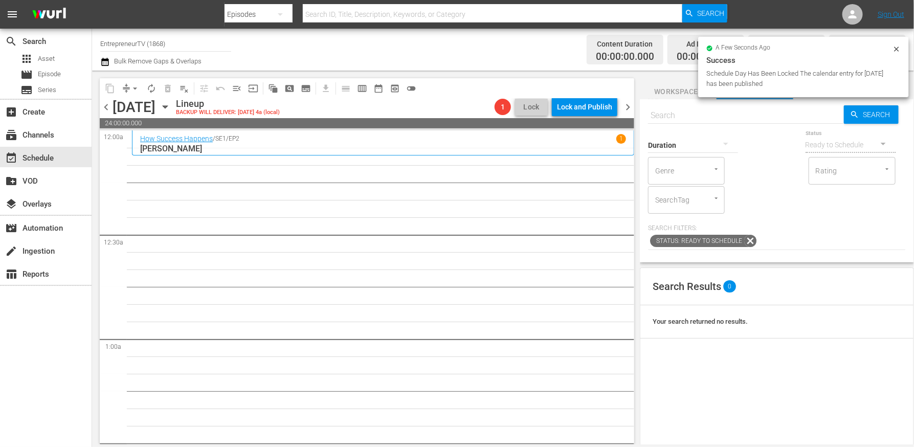
click at [171, 103] on icon "button" at bounding box center [165, 106] width 11 height 11
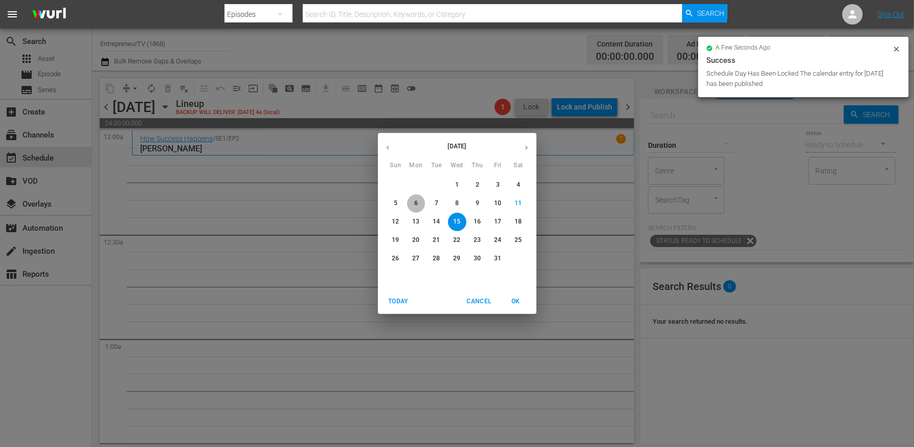
click at [416, 201] on p "6" at bounding box center [416, 203] width 4 height 9
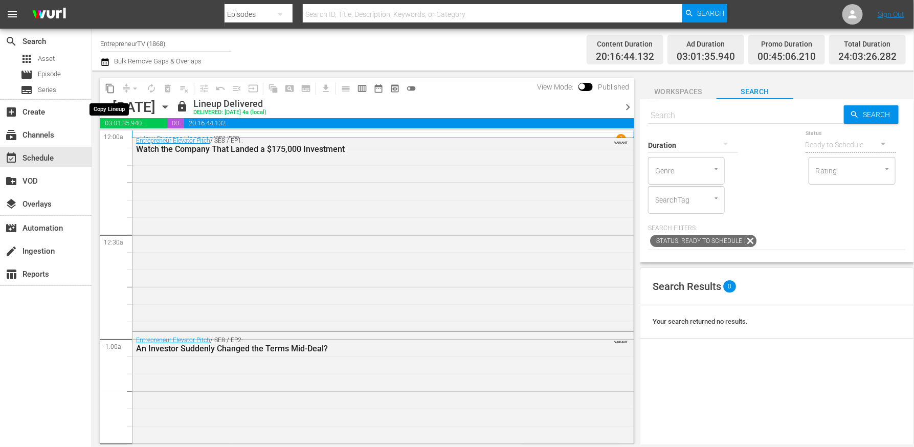
click at [109, 92] on span "content_copy" at bounding box center [110, 88] width 10 height 10
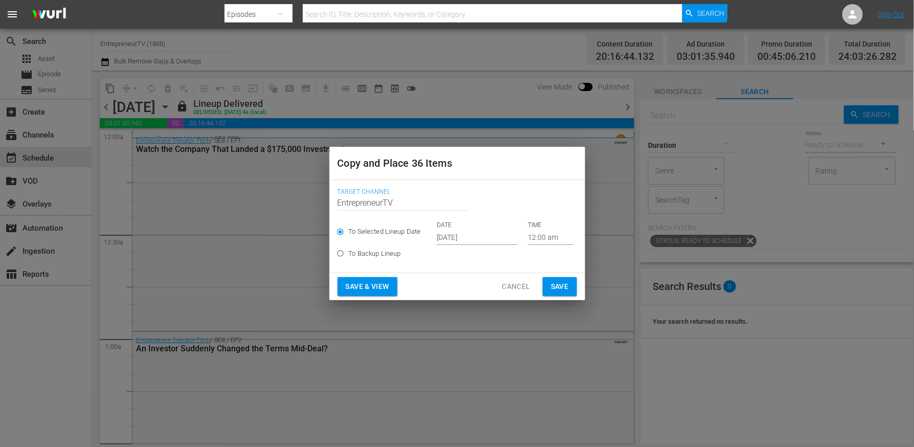
click at [455, 236] on input "[DATE]" at bounding box center [477, 237] width 81 height 15
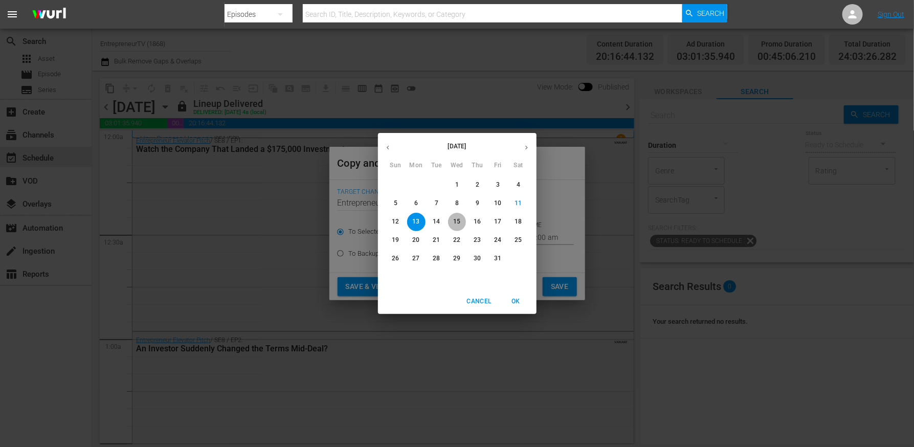
click at [458, 223] on p "15" at bounding box center [456, 221] width 7 height 9
type input "[DATE]"
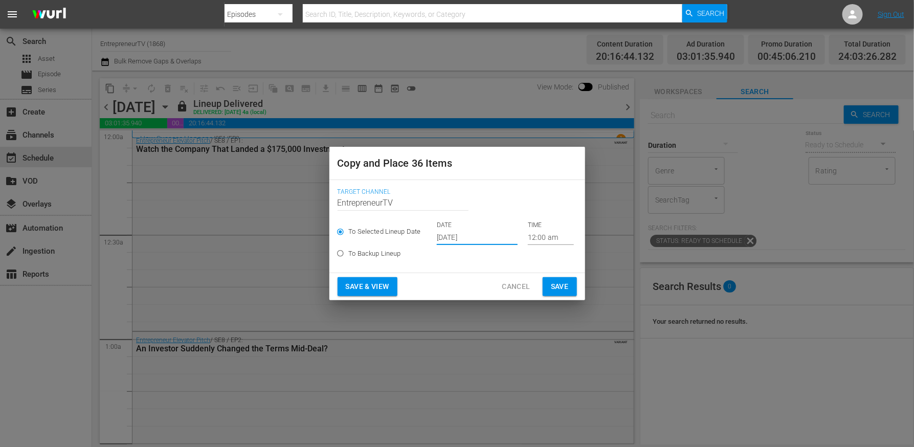
click at [570, 284] on button "Save" at bounding box center [560, 286] width 34 height 19
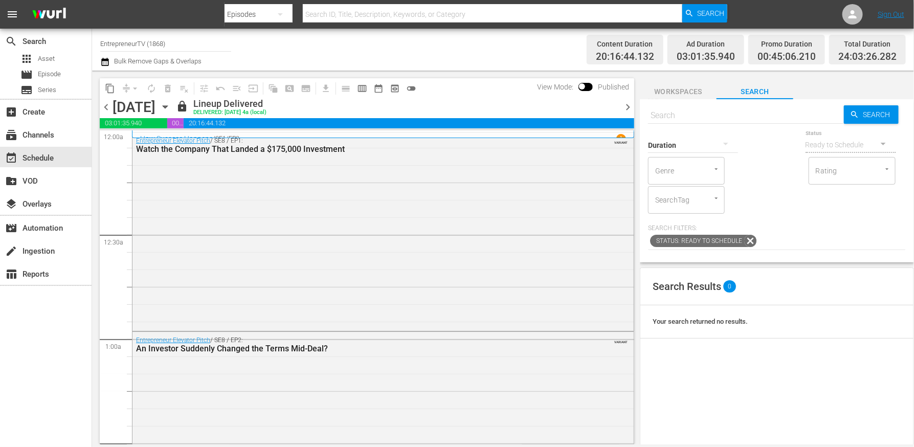
click at [623, 112] on span "chevron_right" at bounding box center [627, 107] width 13 height 13
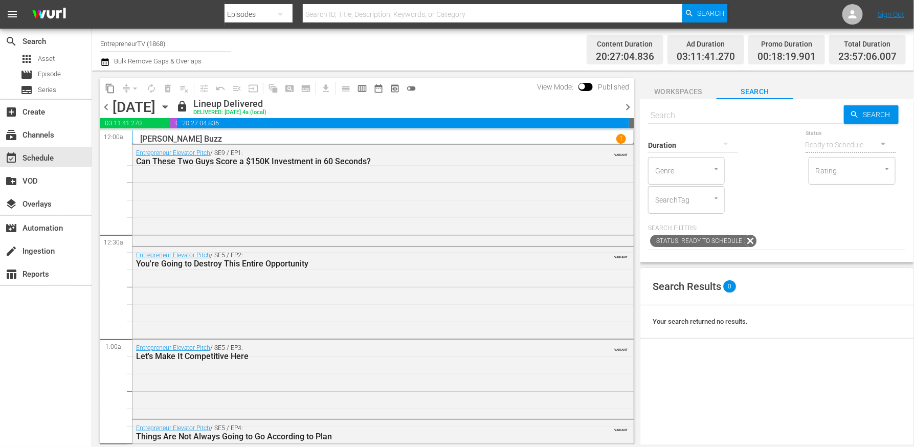
click at [112, 89] on span "content_copy" at bounding box center [110, 88] width 10 height 10
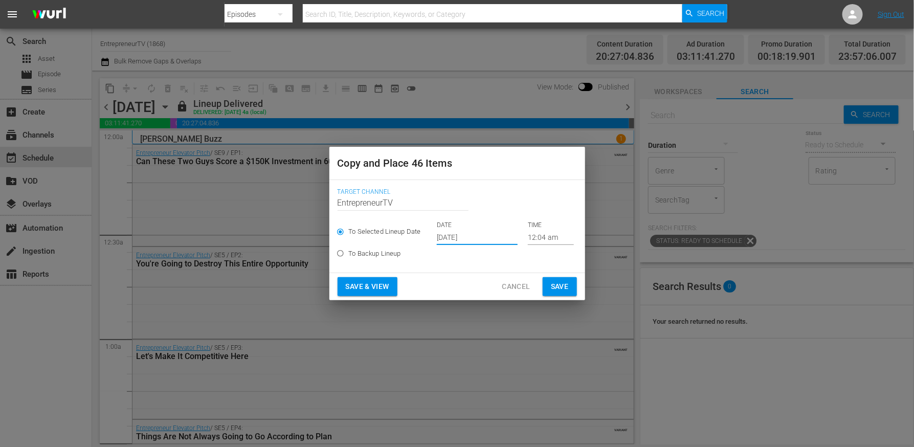
click at [470, 237] on input "[DATE]" at bounding box center [477, 237] width 81 height 15
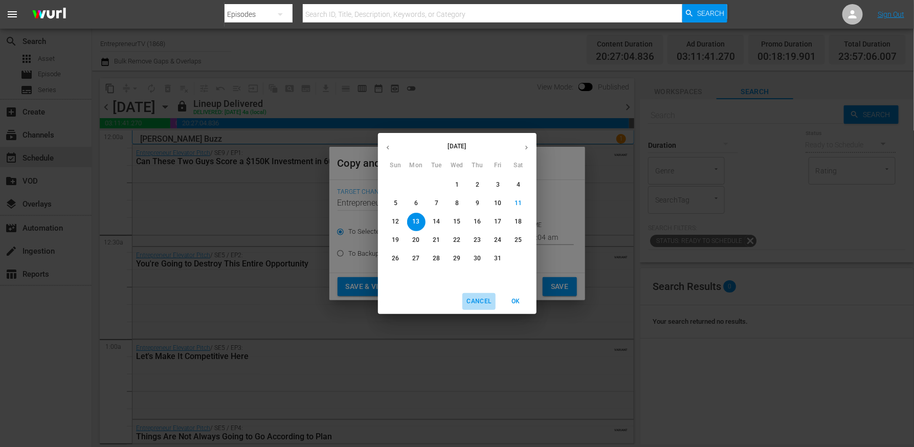
click at [484, 299] on span "Cancel" at bounding box center [478, 301] width 25 height 11
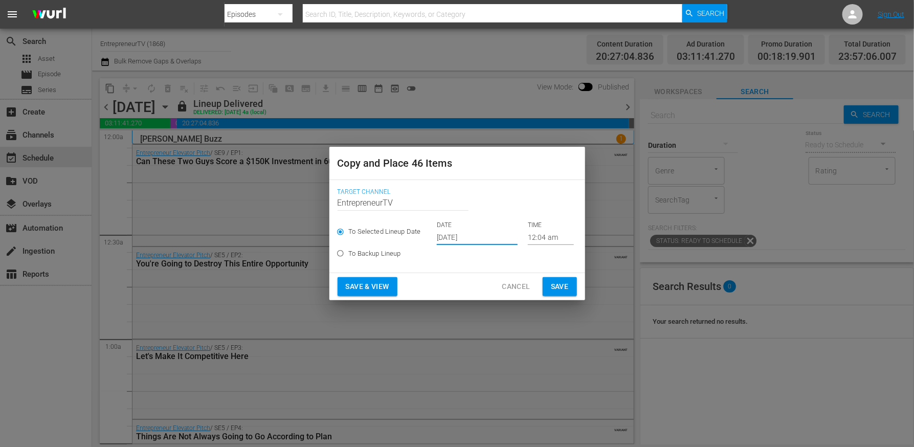
click at [509, 288] on span "Cancel" at bounding box center [516, 286] width 28 height 13
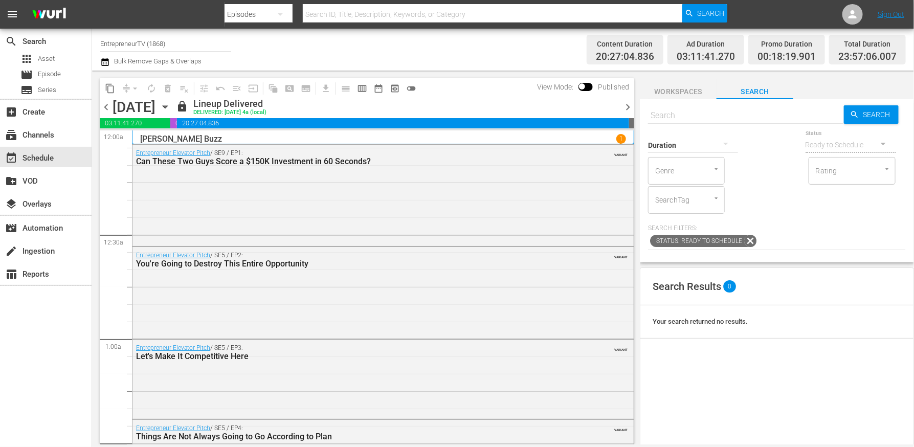
click at [155, 107] on div "[DATE]" at bounding box center [134, 107] width 43 height 17
click at [171, 107] on icon "button" at bounding box center [165, 106] width 11 height 11
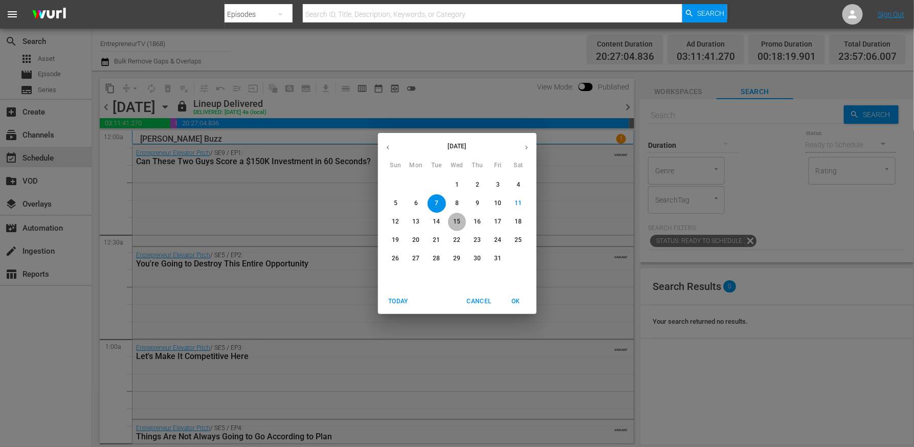
click at [459, 221] on p "15" at bounding box center [456, 221] width 7 height 9
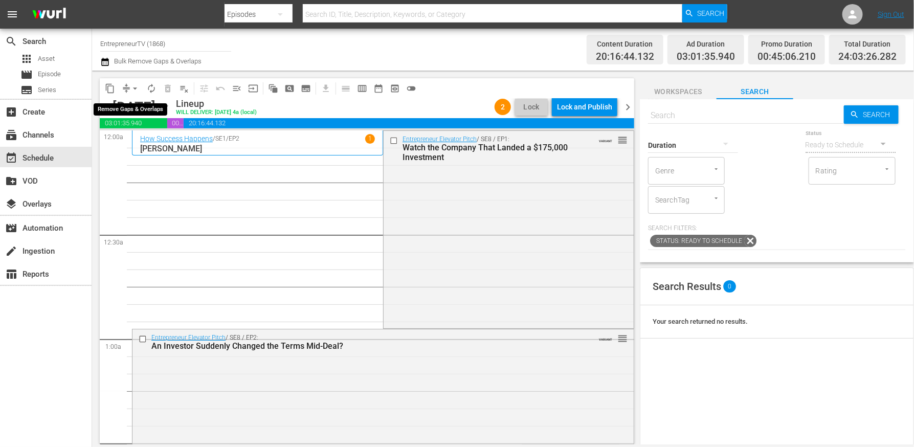
click at [132, 88] on span "arrow_drop_down" at bounding box center [135, 88] width 10 height 10
click at [163, 146] on li "Align to End of Previous Day" at bounding box center [135, 142] width 107 height 17
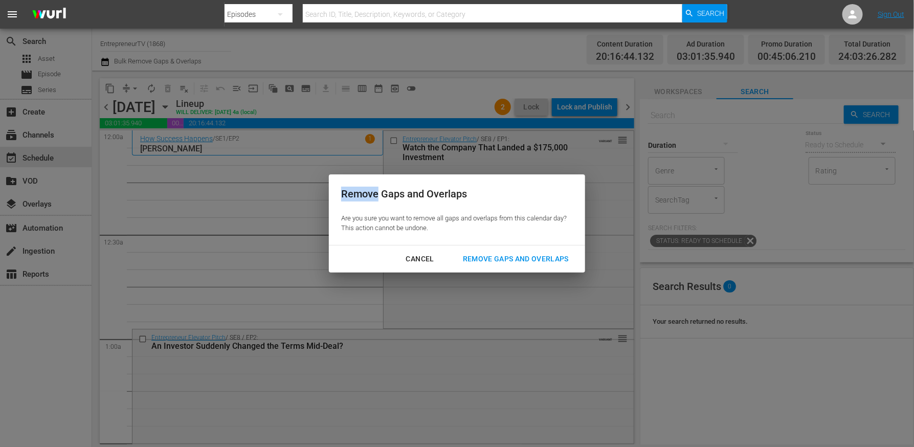
drag, startPoint x: 163, startPoint y: 146, endPoint x: 408, endPoint y: 243, distance: 262.9
click at [185, 146] on div "Remove Gaps and Overlaps Are you sure you want to remove all gaps and overlaps …" at bounding box center [457, 223] width 914 height 447
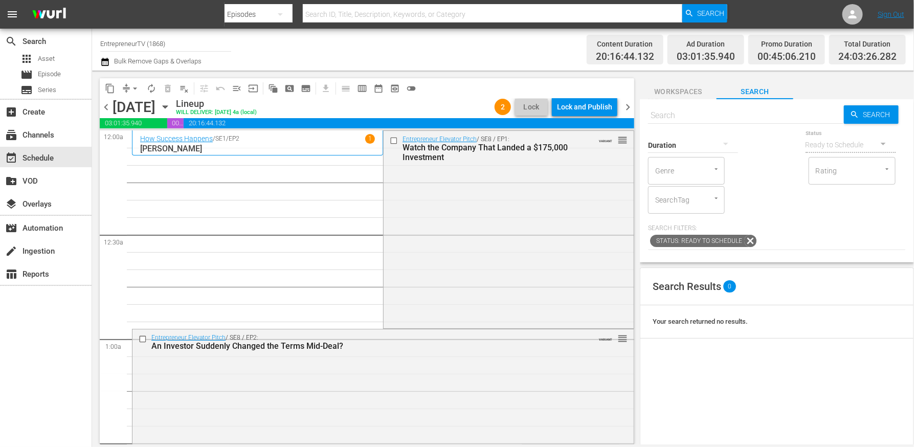
click at [141, 97] on div "content_copy compress arrow_drop_down autorenew_outlined delete_forever_outline…" at bounding box center [261, 88] width 322 height 20
click at [123, 88] on span "compress" at bounding box center [126, 88] width 10 height 10
click at [140, 86] on button "arrow_drop_down" at bounding box center [135, 88] width 16 height 16
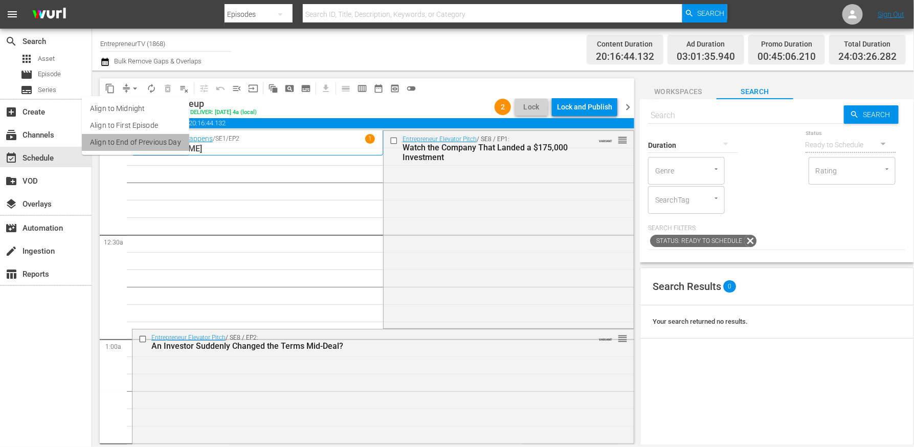
click at [179, 140] on li "Align to End of Previous Day" at bounding box center [135, 142] width 107 height 17
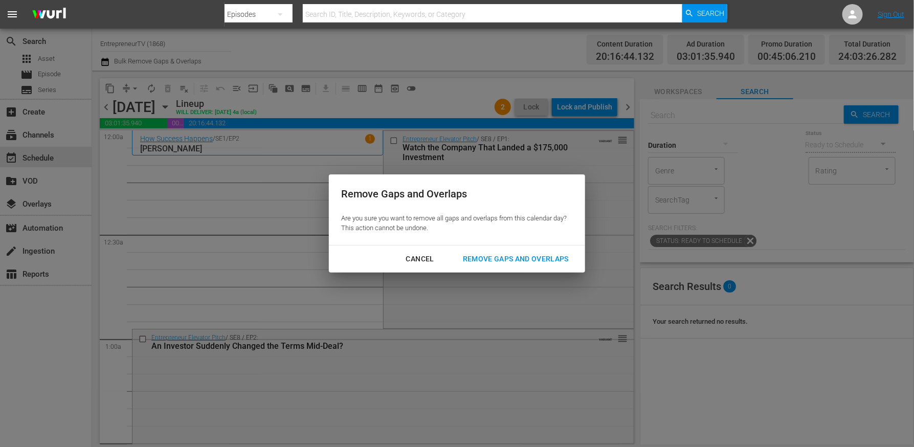
click at [494, 256] on div "Remove Gaps and Overlaps" at bounding box center [516, 259] width 122 height 13
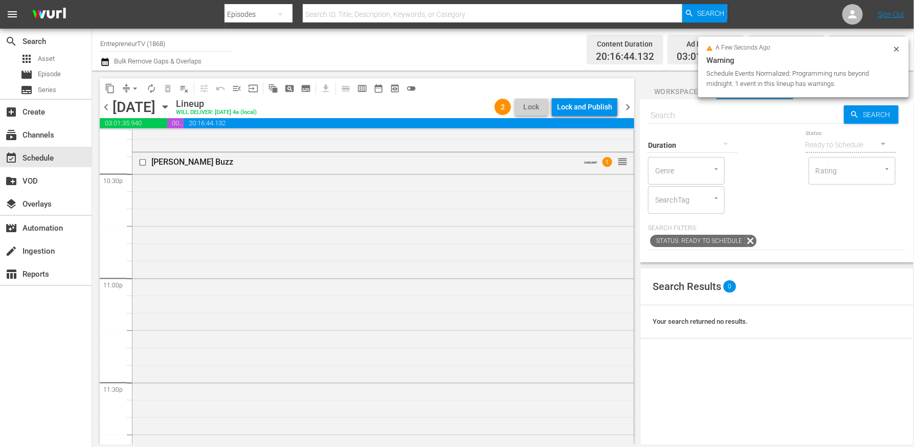
scroll to position [4731, 0]
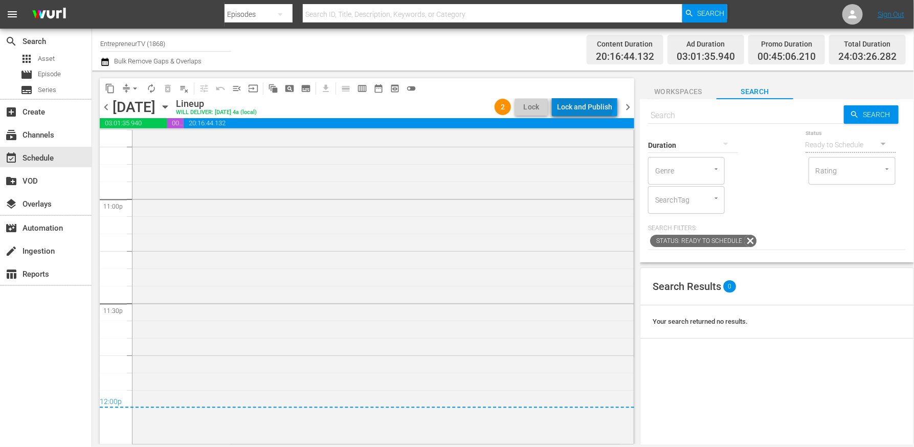
click at [587, 98] on div "Lock and Publish" at bounding box center [584, 107] width 55 height 18
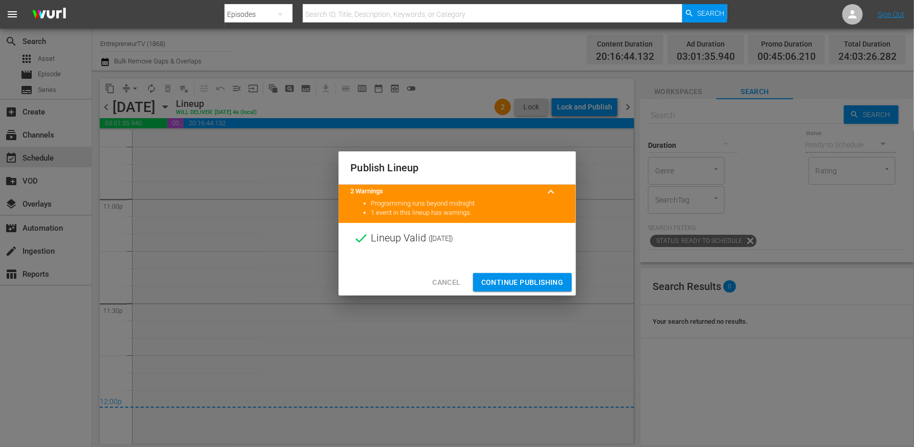
drag, startPoint x: 636, startPoint y: 354, endPoint x: 550, endPoint y: 280, distance: 113.5
click at [550, 280] on div "Publish Lineup 2 Warnings keyboard_arrow_up Programming runs beyond midnight 1 …" at bounding box center [457, 223] width 914 height 447
click at [550, 280] on span "Continue Publishing" at bounding box center [522, 282] width 82 height 13
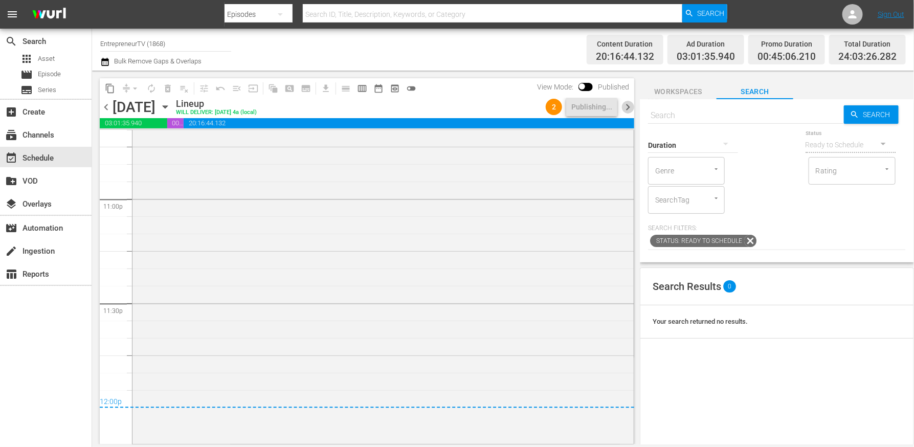
click at [625, 105] on span "chevron_right" at bounding box center [627, 107] width 13 height 13
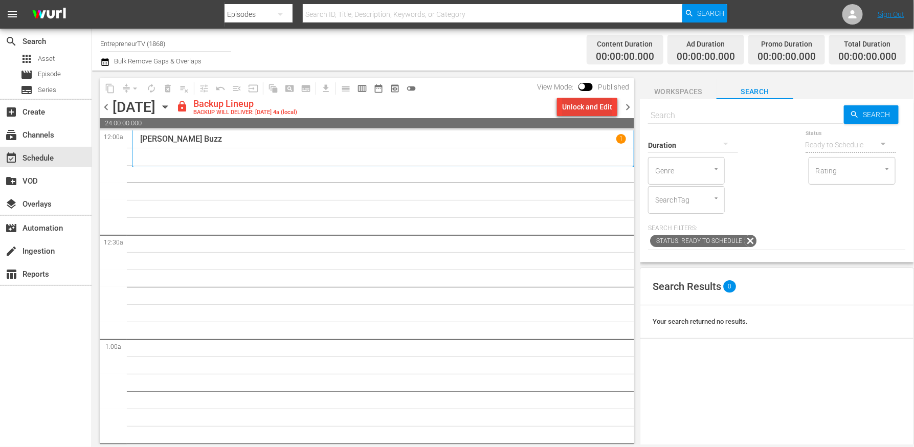
click at [582, 112] on div "Unlock and Edit" at bounding box center [587, 107] width 50 height 18
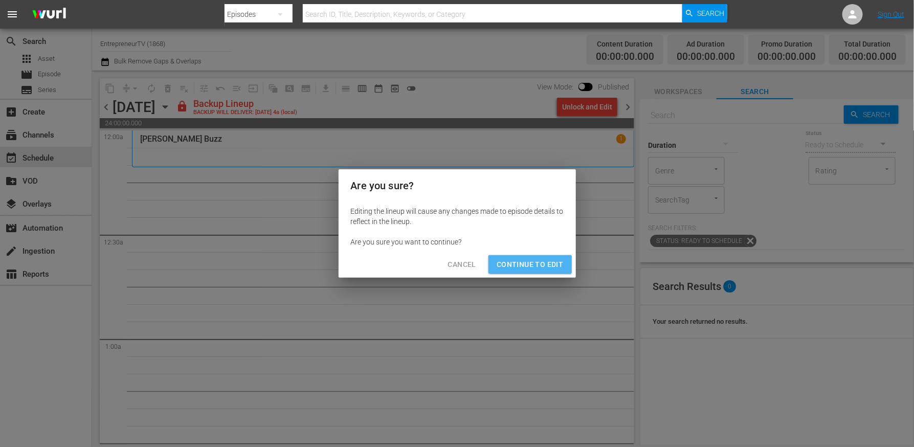
click at [567, 262] on button "Continue to Edit" at bounding box center [529, 264] width 83 height 19
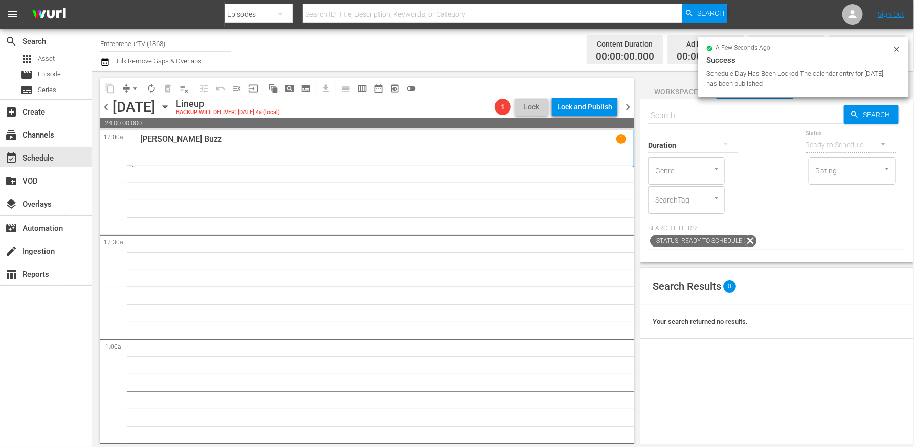
click at [623, 105] on span "chevron_right" at bounding box center [627, 107] width 13 height 13
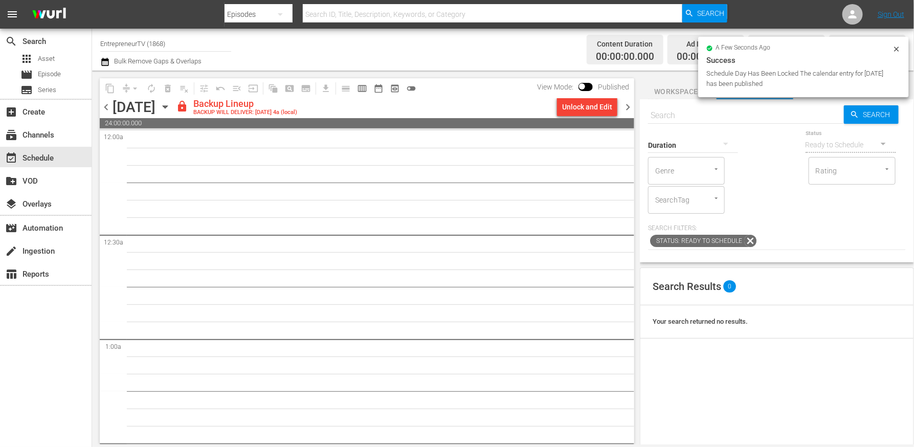
click at [584, 110] on div "Unlock and Edit" at bounding box center [587, 107] width 50 height 18
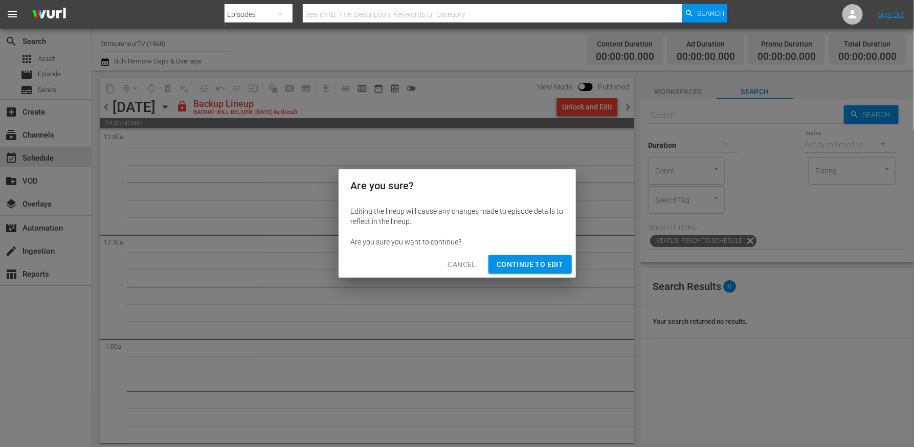
click at [547, 259] on span "Continue to Edit" at bounding box center [530, 264] width 66 height 13
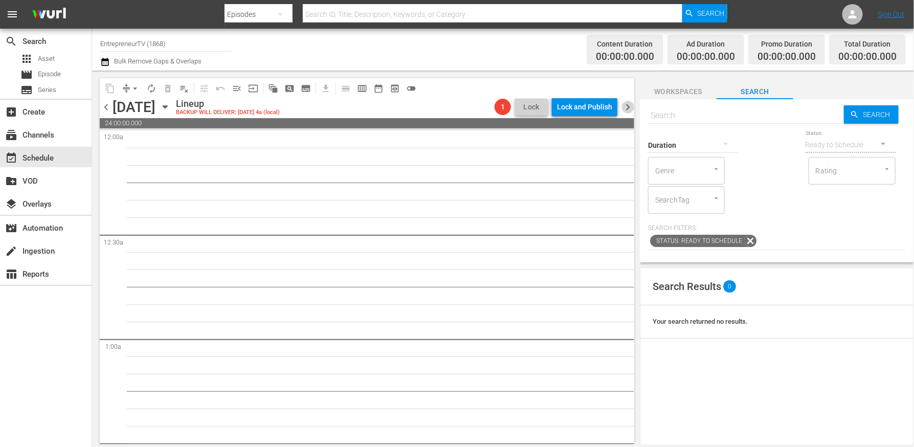
click at [630, 102] on span "chevron_right" at bounding box center [627, 107] width 13 height 13
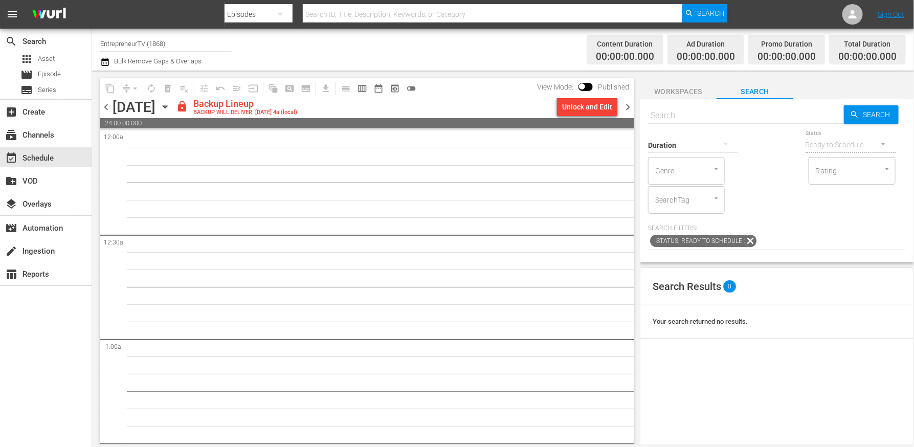
click at [575, 113] on div "Unlock and Edit" at bounding box center [587, 107] width 50 height 18
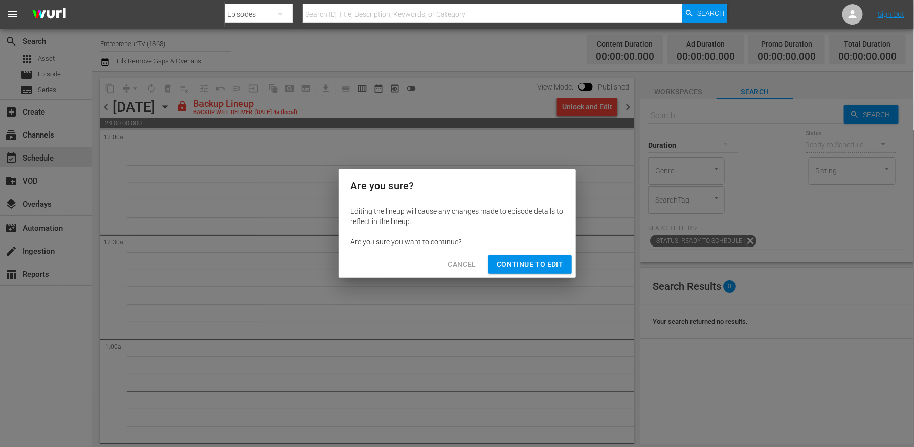
click at [536, 274] on div "Cancel Continue to Edit" at bounding box center [457, 264] width 237 height 27
click at [552, 265] on span "Continue to Edit" at bounding box center [530, 264] width 66 height 13
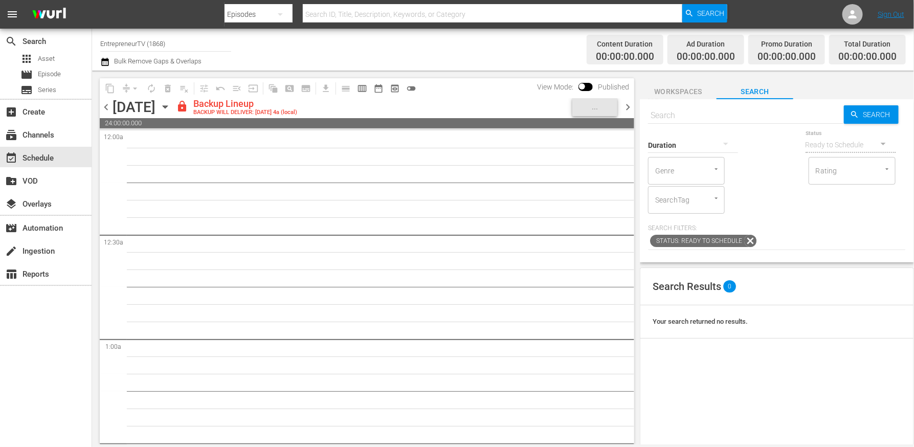
click at [488, 255] on button "Continue to Edit" at bounding box center [529, 264] width 83 height 19
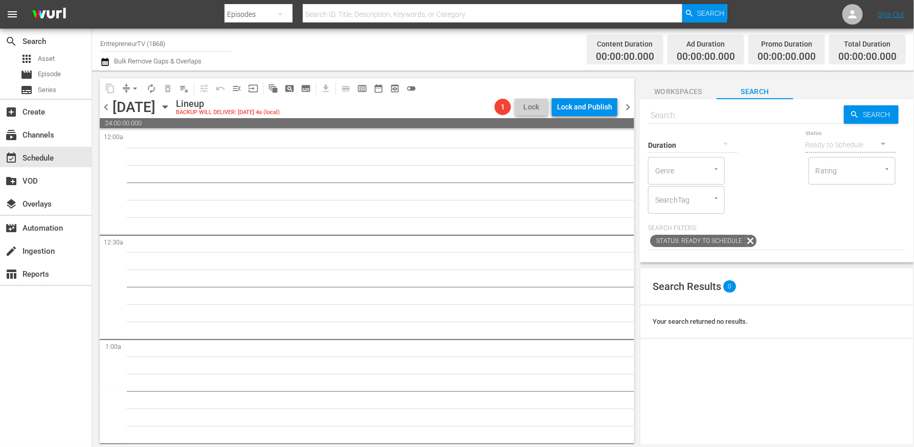
click at [630, 113] on span "chevron_right" at bounding box center [627, 107] width 13 height 13
click at [591, 106] on div "Lock and Publish" at bounding box center [584, 107] width 55 height 18
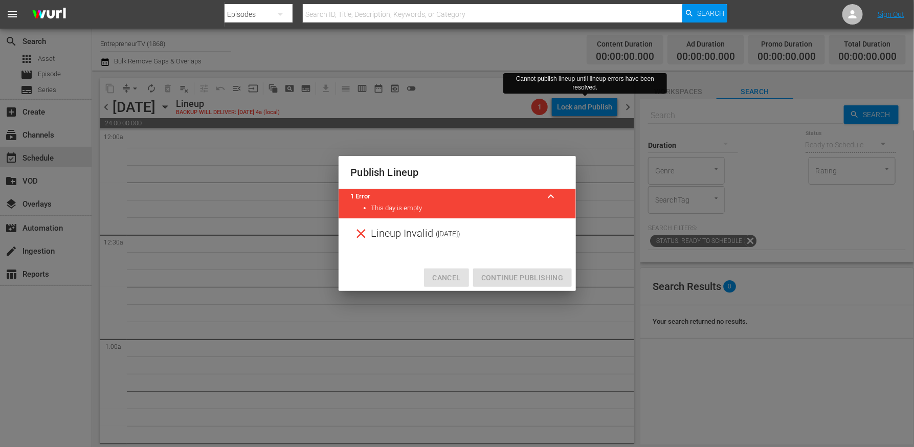
click at [446, 274] on span "Cancel" at bounding box center [446, 278] width 28 height 13
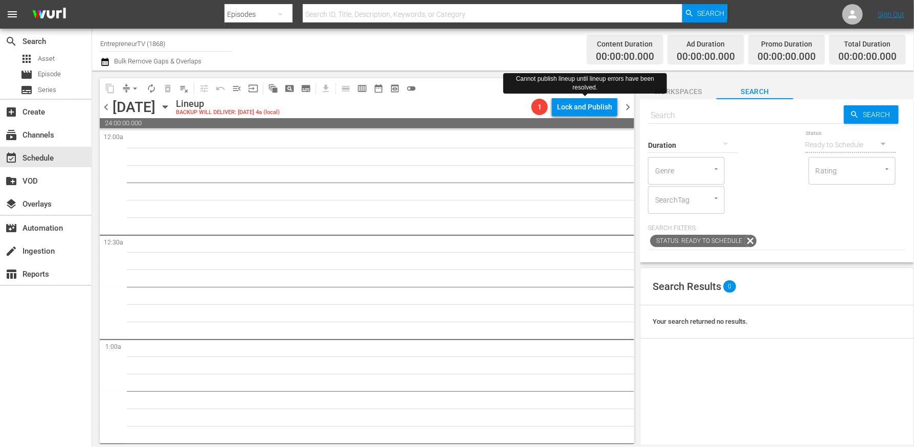
click at [100, 101] on button "chevron_left" at bounding box center [106, 107] width 13 height 13
click at [106, 110] on span "chevron_left" at bounding box center [106, 107] width 13 height 13
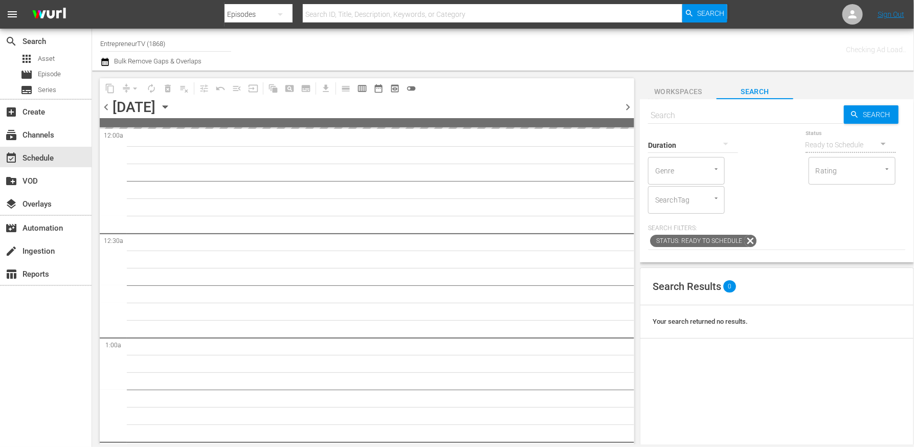
click at [100, 101] on button "chevron_left" at bounding box center [106, 107] width 13 height 13
click at [106, 110] on span "chevron_left" at bounding box center [106, 107] width 13 height 13
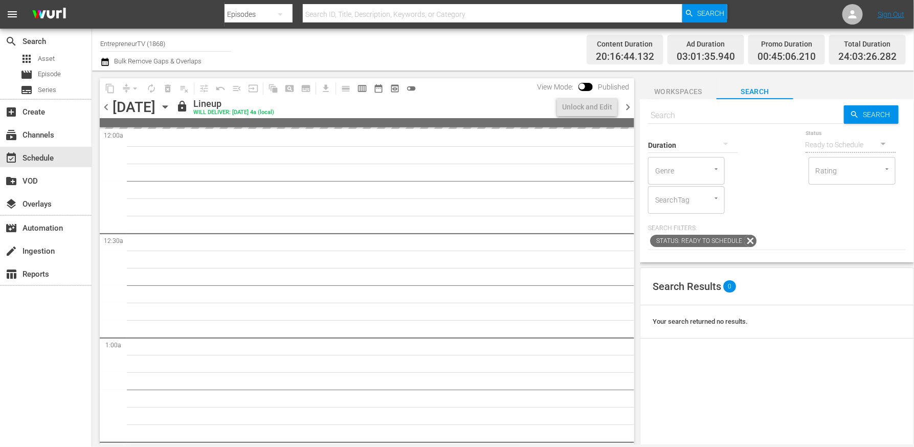
click at [100, 101] on button "chevron_left" at bounding box center [106, 107] width 13 height 13
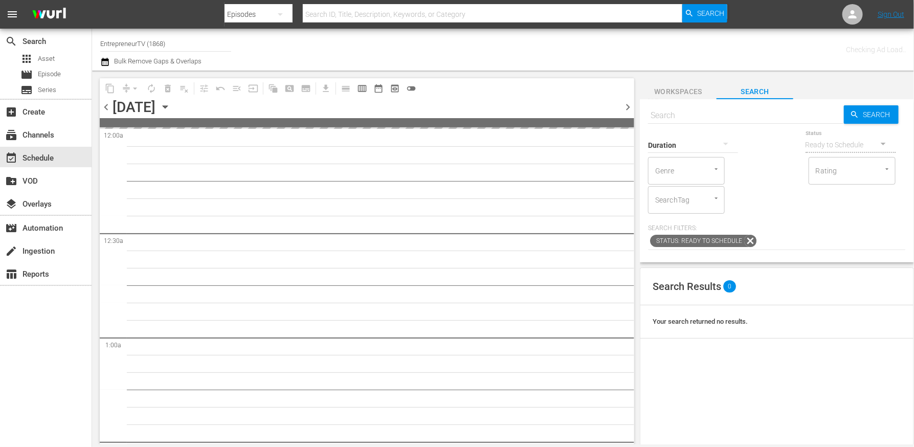
click at [100, 101] on button "chevron_left" at bounding box center [106, 107] width 13 height 13
click at [106, 110] on span "chevron_left" at bounding box center [106, 107] width 13 height 13
click at [100, 101] on button "chevron_left" at bounding box center [106, 107] width 13 height 13
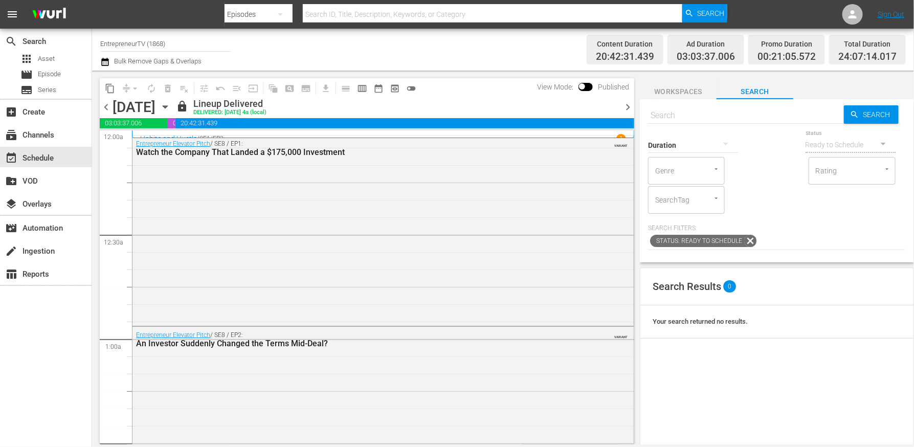
click at [106, 107] on span "chevron_left" at bounding box center [106, 107] width 13 height 13
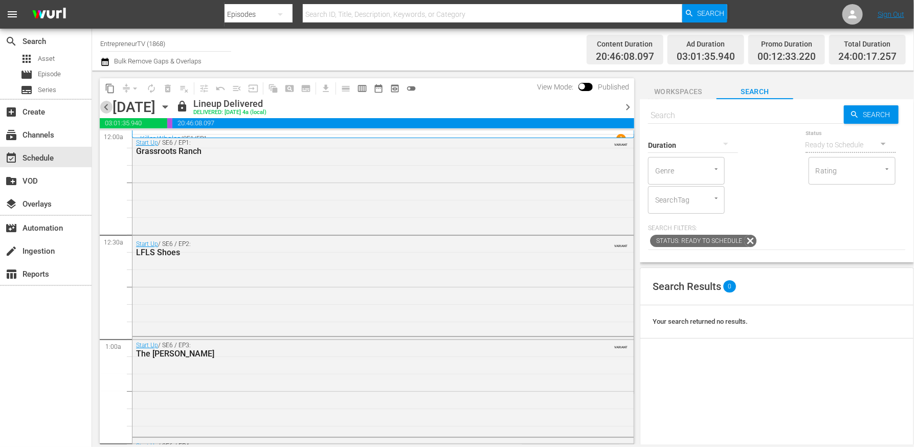
click at [106, 107] on span "chevron_left" at bounding box center [106, 107] width 13 height 13
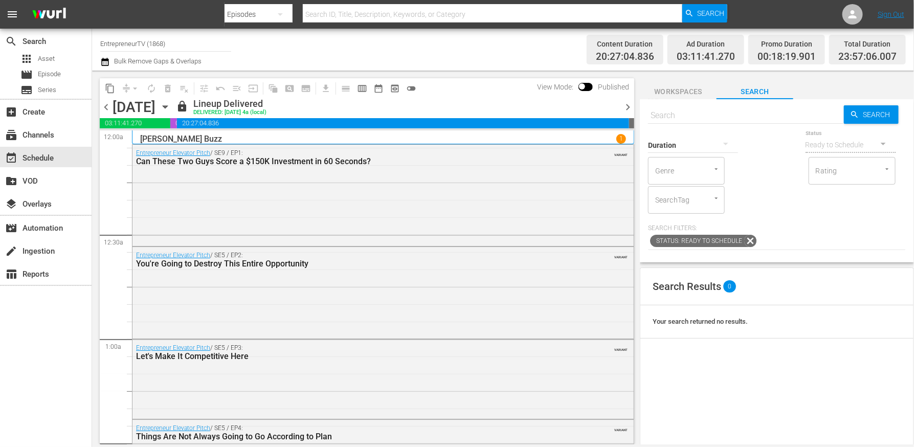
click at [100, 101] on button "chevron_left" at bounding box center [106, 107] width 13 height 13
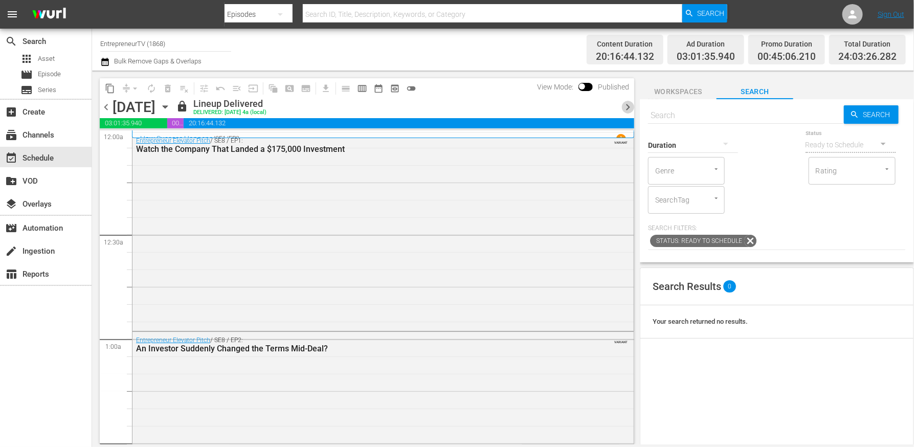
click at [626, 106] on span "chevron_right" at bounding box center [627, 107] width 13 height 13
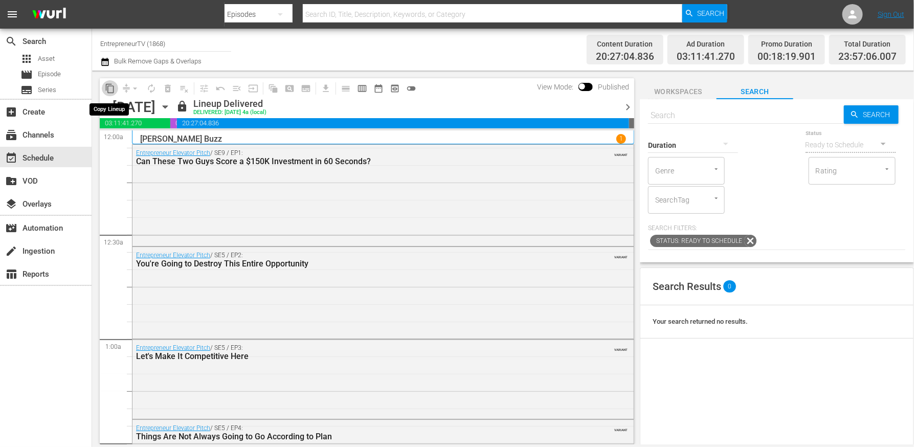
click at [107, 90] on span "content_copy" at bounding box center [110, 88] width 10 height 10
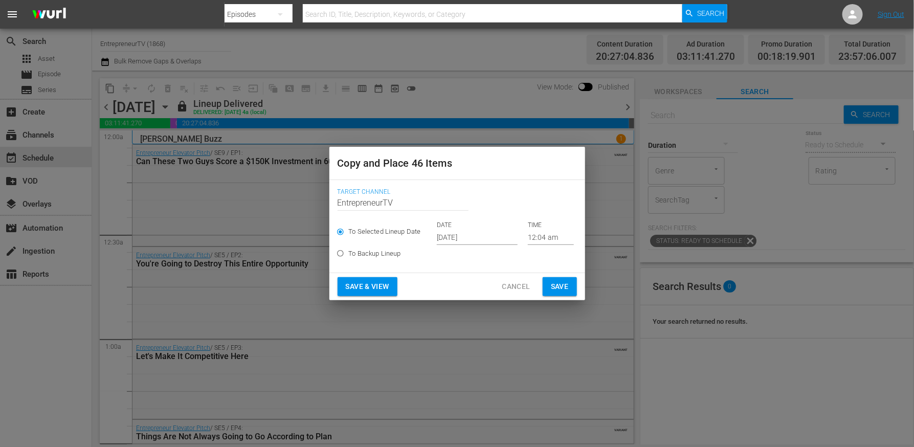
click at [508, 286] on span "Cancel" at bounding box center [516, 286] width 28 height 13
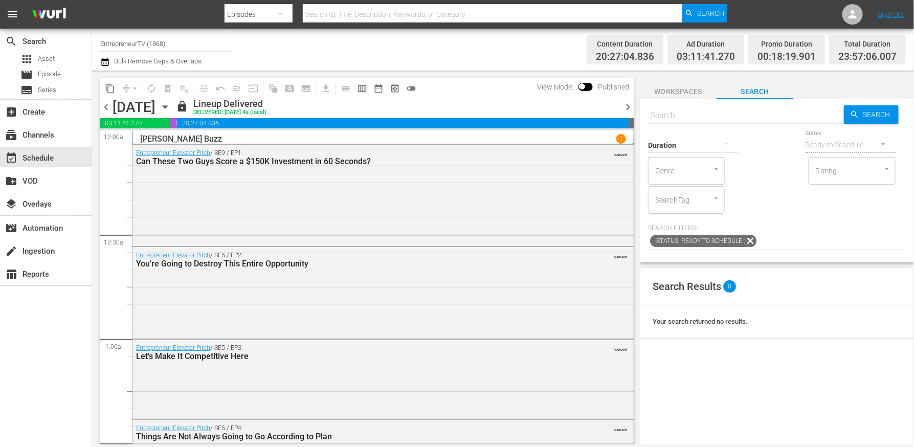
click at [630, 106] on span "chevron_right" at bounding box center [627, 107] width 13 height 13
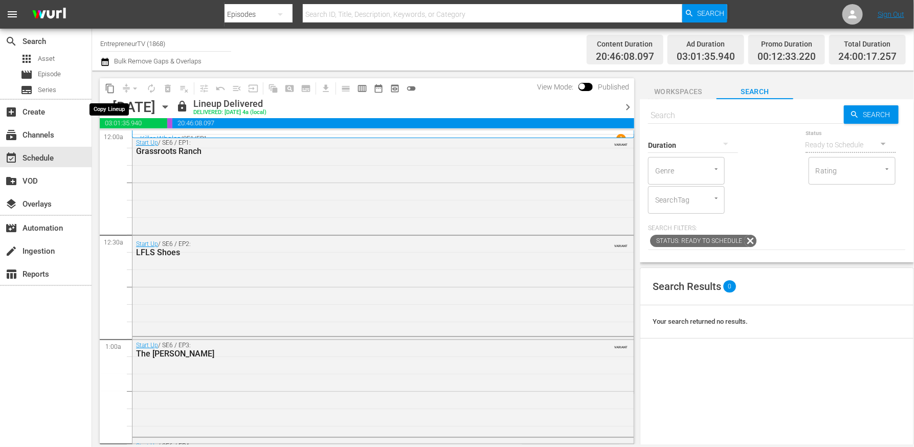
click at [106, 89] on span "content_copy" at bounding box center [110, 88] width 10 height 10
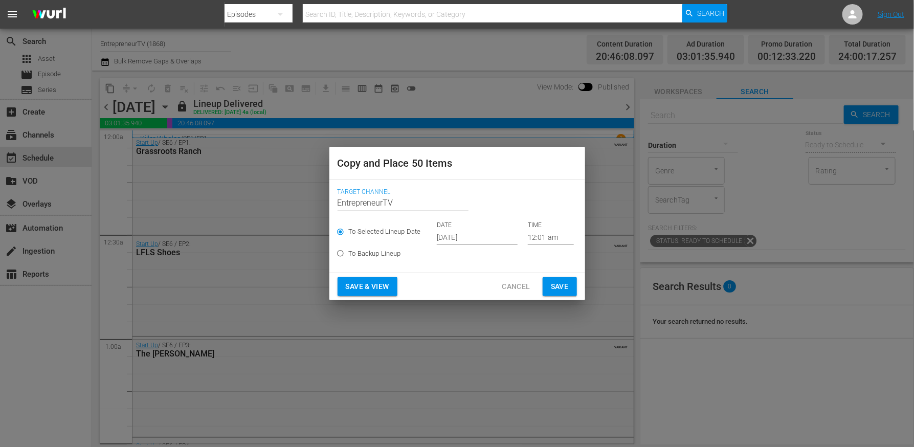
click at [470, 239] on input "[DATE]" at bounding box center [477, 237] width 81 height 15
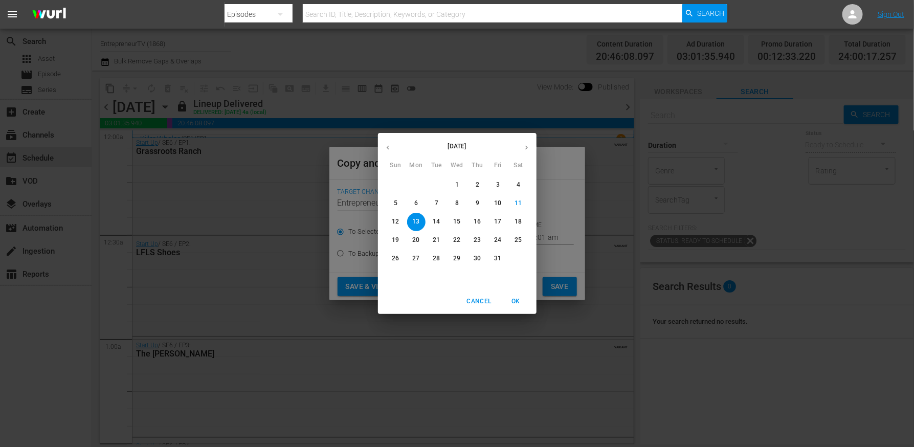
click at [481, 224] on span "16" at bounding box center [478, 221] width 18 height 9
type input "[DATE]"
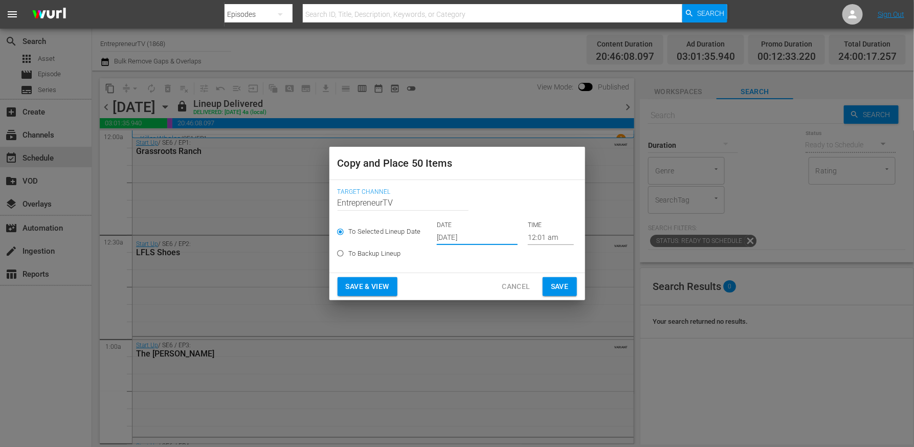
click at [557, 294] on button "Save" at bounding box center [560, 286] width 34 height 19
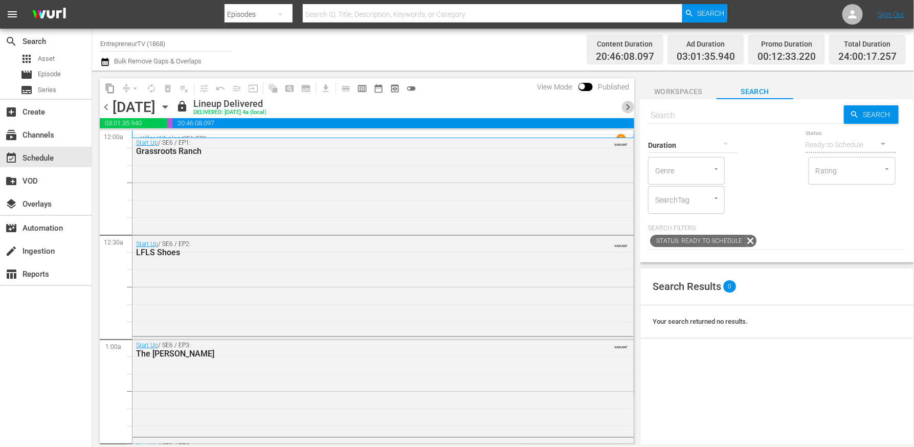
click at [629, 104] on span "chevron_right" at bounding box center [627, 107] width 13 height 13
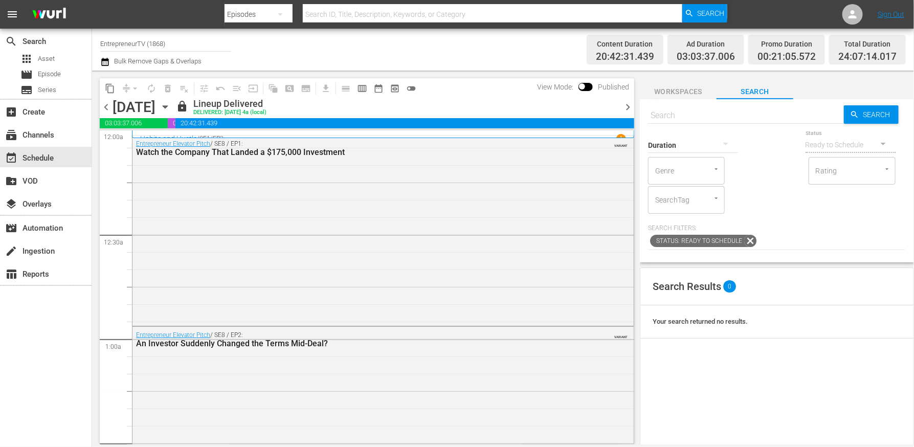
click at [105, 85] on span "content_copy" at bounding box center [110, 88] width 10 height 10
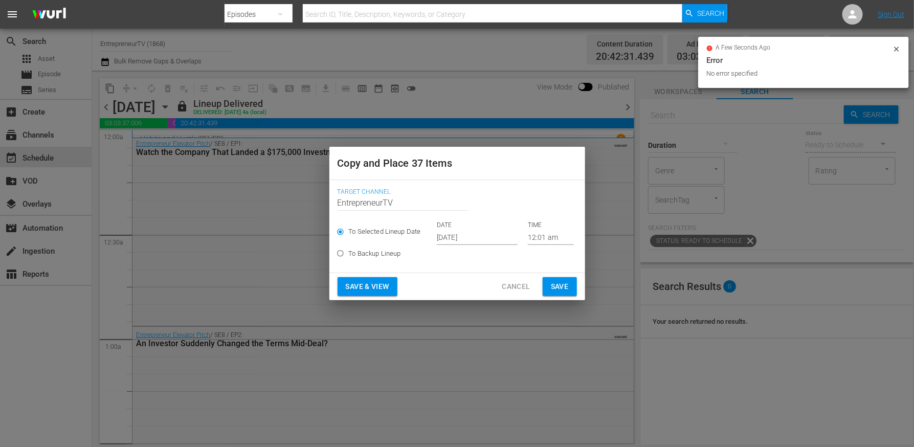
click at [523, 284] on span "Cancel" at bounding box center [516, 286] width 28 height 13
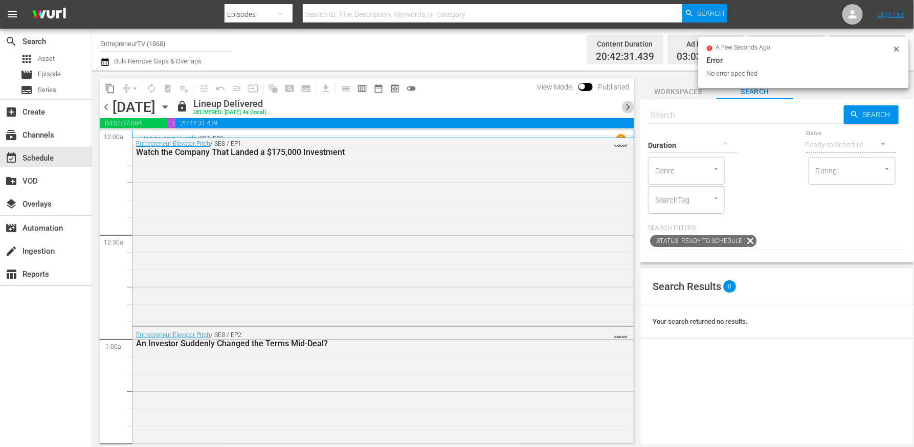
click at [624, 110] on span "chevron_right" at bounding box center [627, 107] width 13 height 13
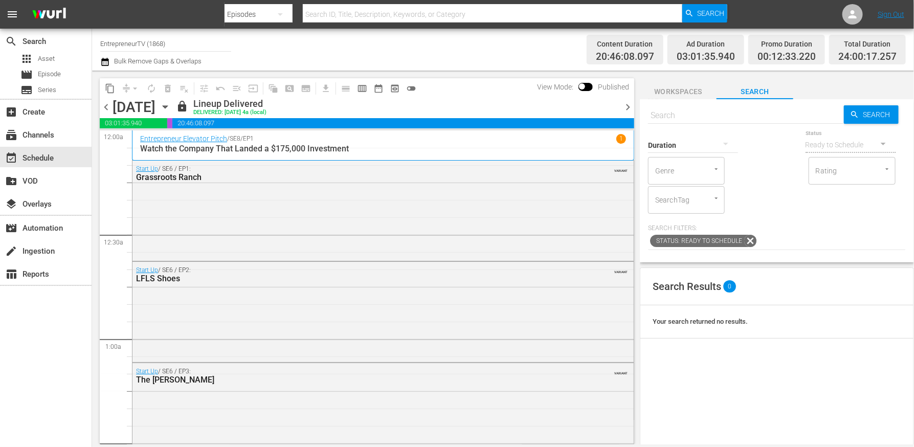
click at [625, 105] on span "chevron_right" at bounding box center [627, 107] width 13 height 13
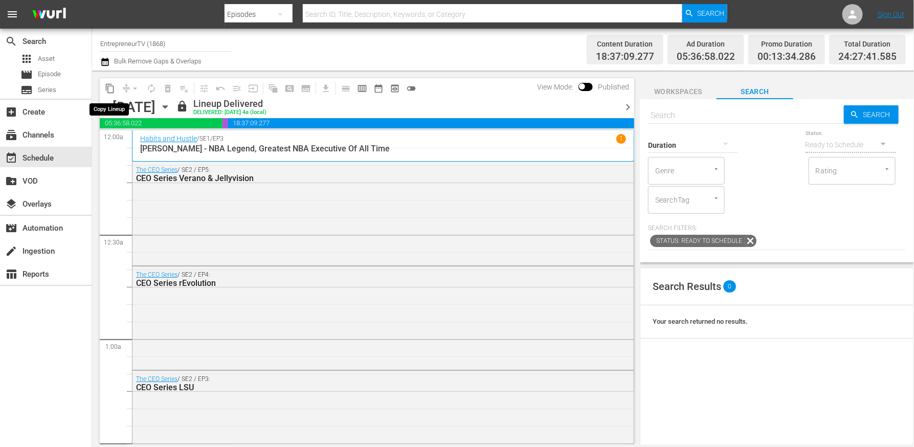
click at [107, 90] on span "content_copy" at bounding box center [110, 88] width 10 height 10
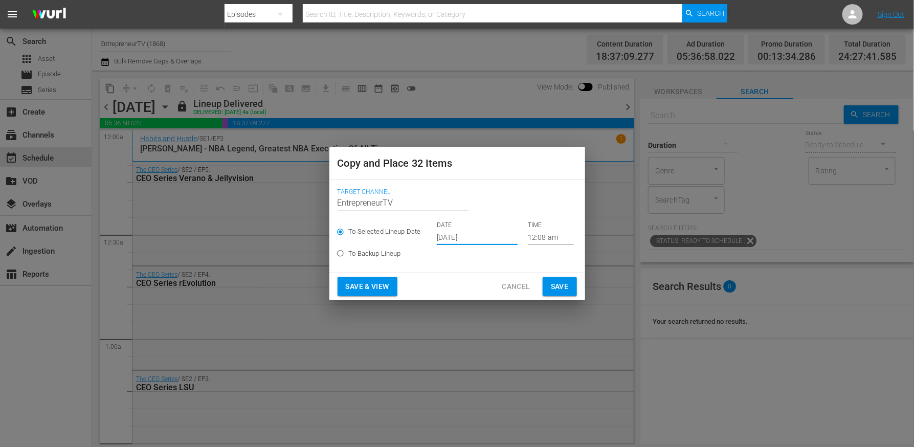
click at [478, 234] on input "[DATE]" at bounding box center [477, 237] width 81 height 15
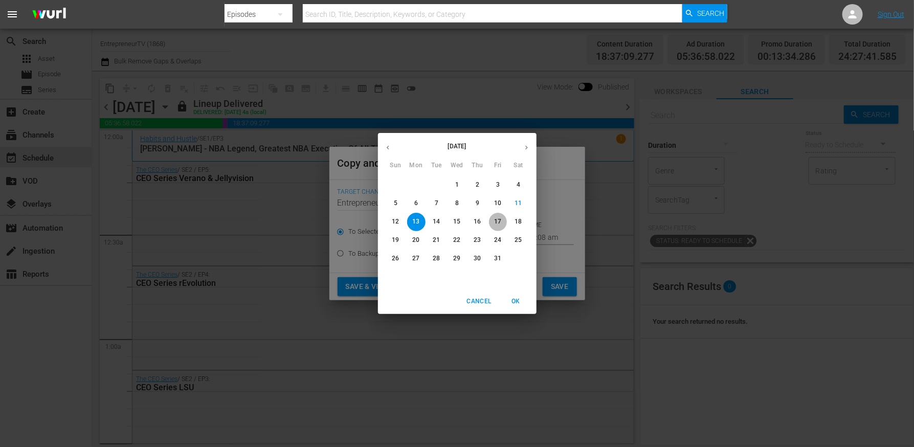
click at [499, 224] on p "17" at bounding box center [497, 221] width 7 height 9
type input "[DATE]"
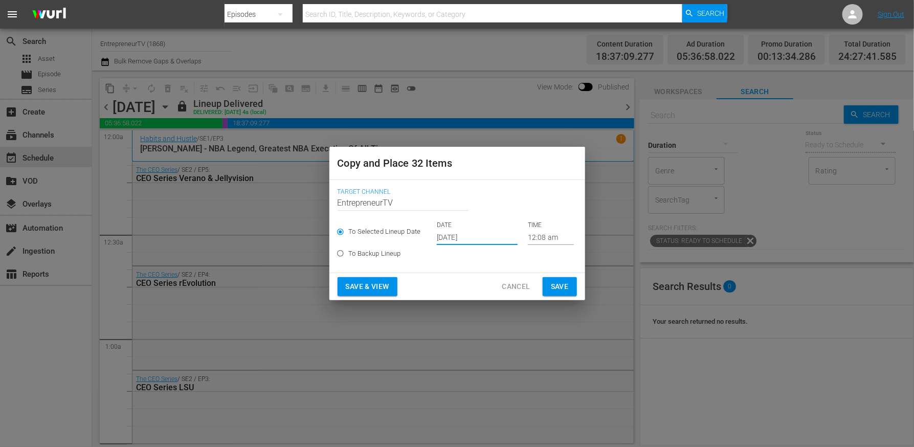
click at [552, 287] on span "Save" at bounding box center [560, 286] width 18 height 13
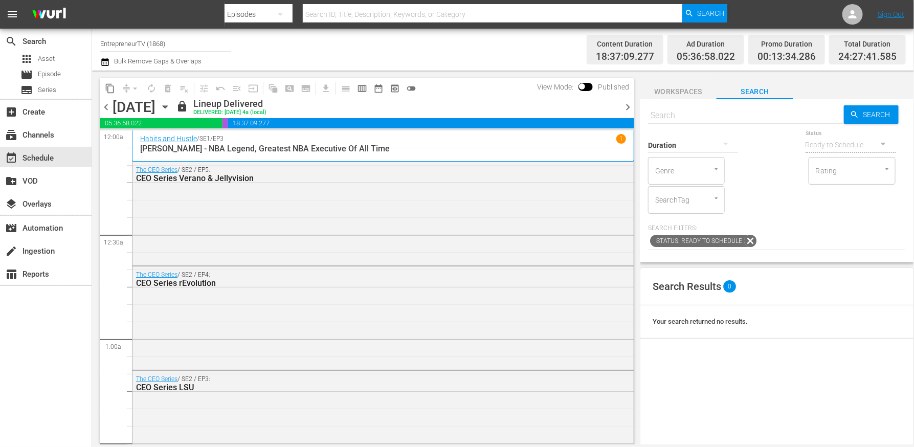
click at [628, 107] on span "chevron_right" at bounding box center [627, 107] width 13 height 13
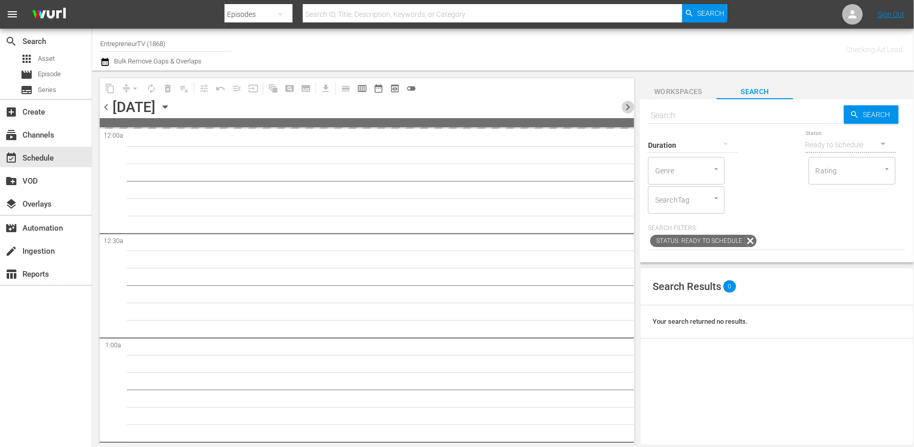
click at [628, 107] on span "chevron_right" at bounding box center [627, 107] width 13 height 13
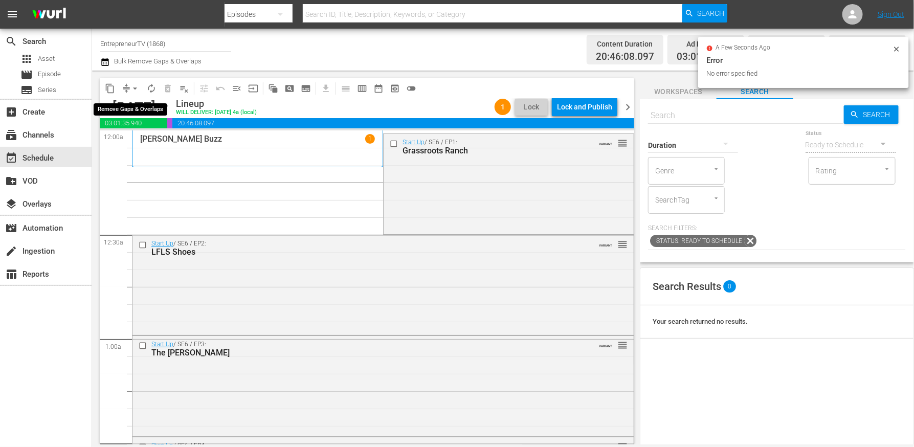
click at [137, 88] on span "arrow_drop_down" at bounding box center [135, 88] width 10 height 10
click at [144, 143] on li "Align to End of Previous Day" at bounding box center [135, 142] width 107 height 17
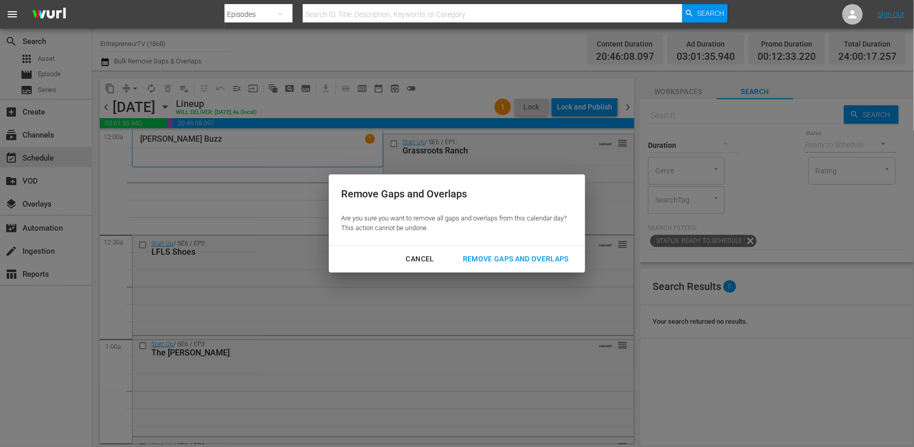
click at [536, 263] on div "Remove Gaps and Overlaps" at bounding box center [516, 259] width 122 height 13
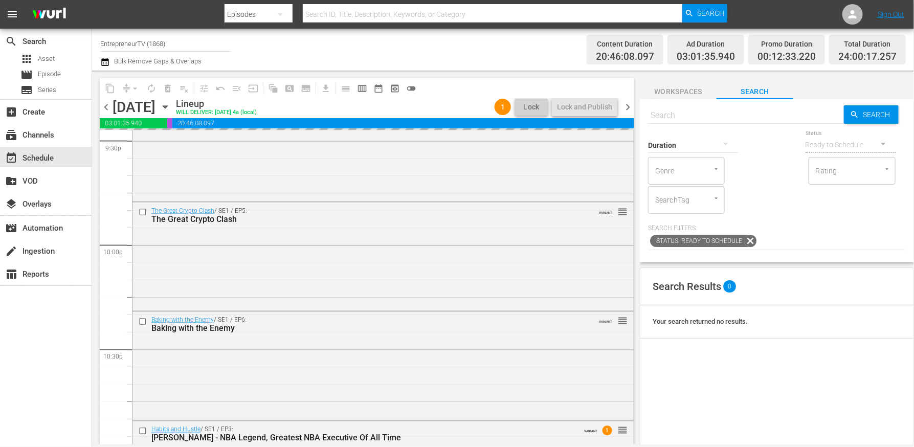
scroll to position [4699, 0]
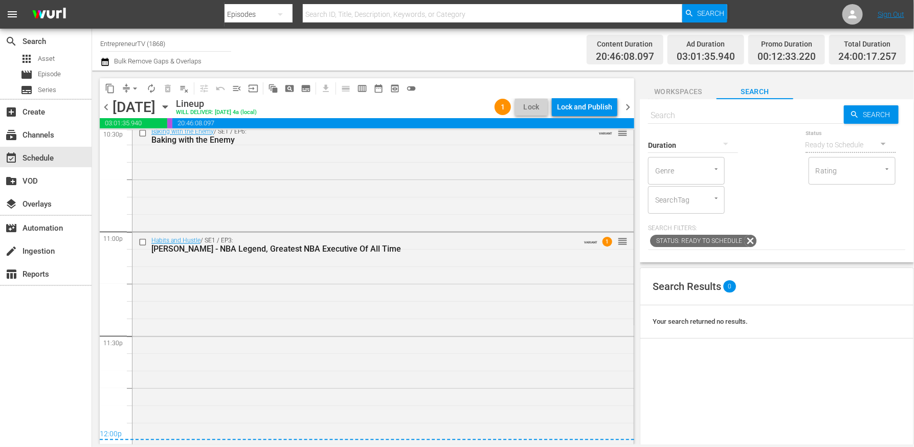
click at [581, 109] on div "Lock and Publish" at bounding box center [584, 107] width 55 height 18
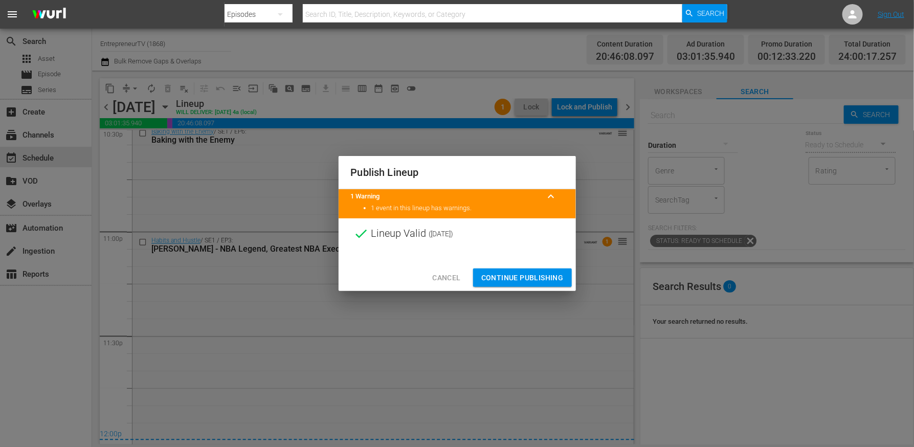
click at [521, 273] on span "Continue Publishing" at bounding box center [522, 278] width 82 height 13
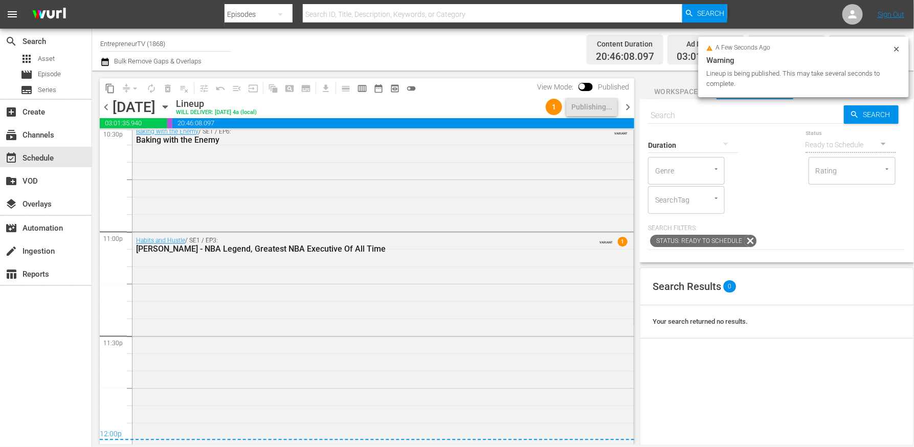
click at [627, 105] on span "chevron_right" at bounding box center [627, 107] width 13 height 13
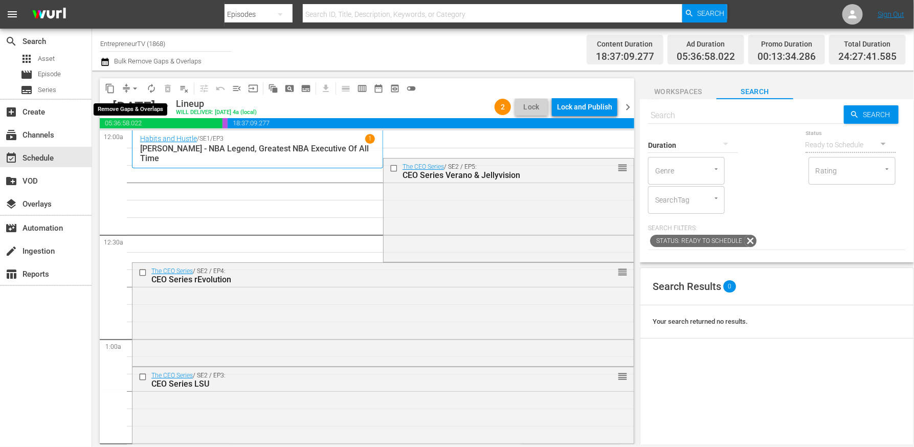
click at [131, 85] on span "arrow_drop_down" at bounding box center [135, 88] width 10 height 10
click at [155, 139] on li "Align to End of Previous Day" at bounding box center [135, 142] width 107 height 17
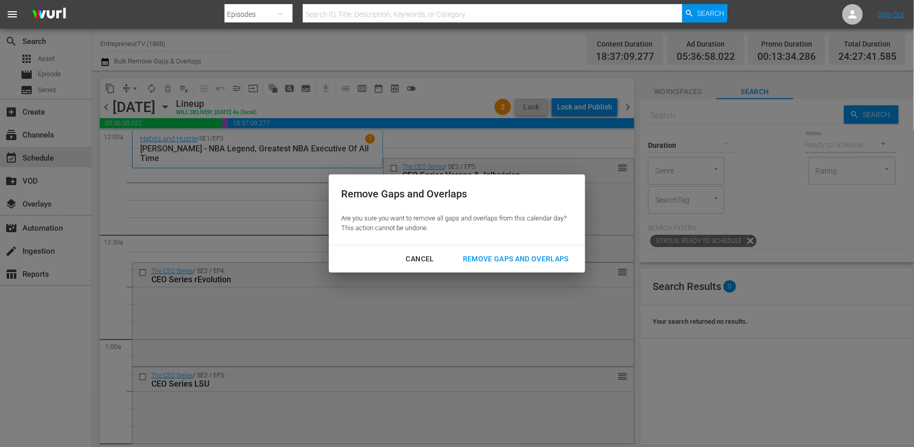
click at [540, 262] on div "Remove Gaps and Overlaps" at bounding box center [516, 259] width 122 height 13
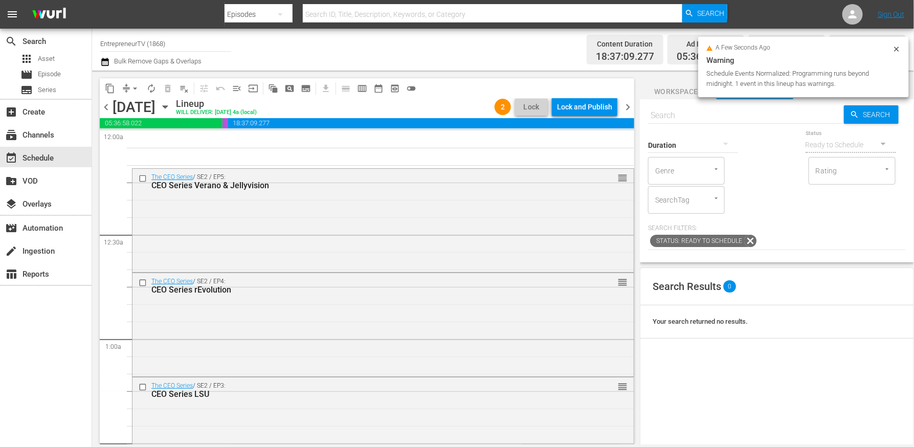
click at [590, 108] on div "Lock and Publish" at bounding box center [584, 107] width 55 height 18
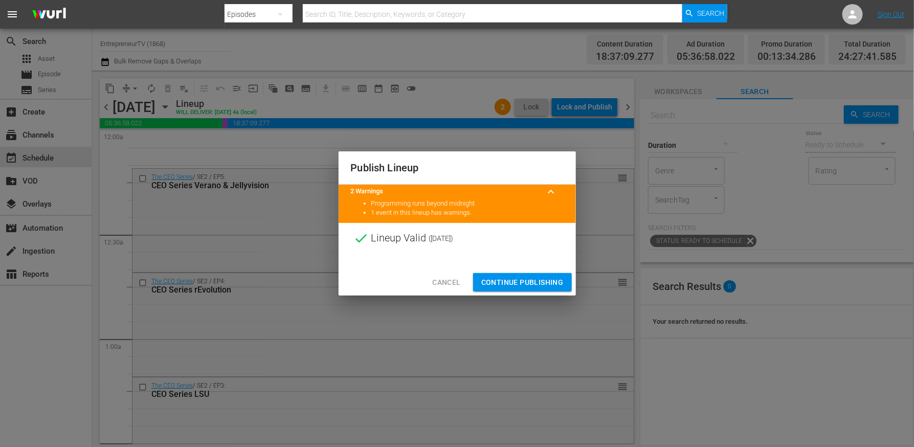
click at [537, 288] on span "Continue Publishing" at bounding box center [522, 282] width 82 height 13
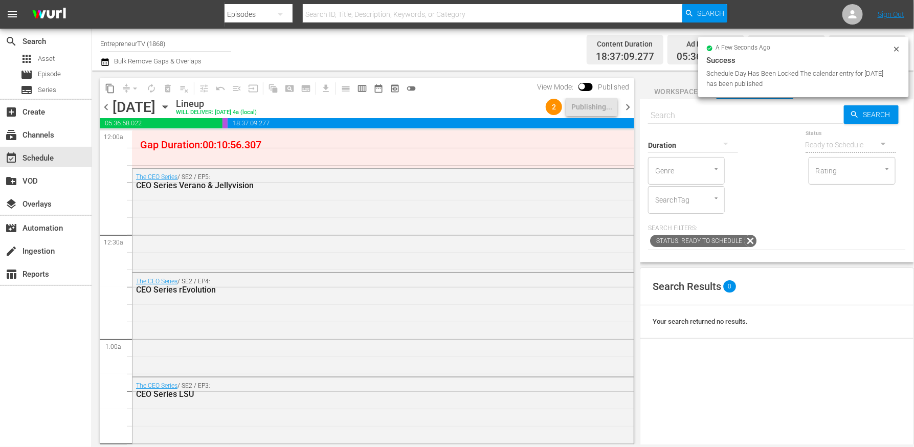
click at [102, 110] on span "chevron_left" at bounding box center [106, 107] width 13 height 13
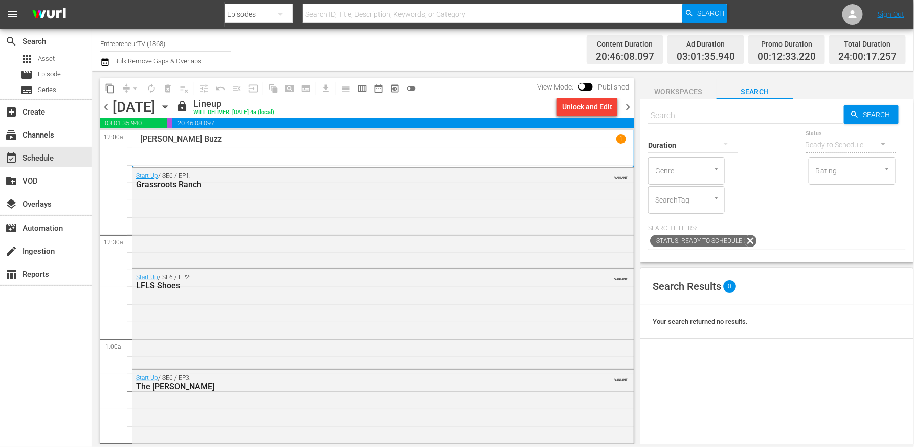
click at [627, 107] on span "chevron_right" at bounding box center [627, 107] width 13 height 13
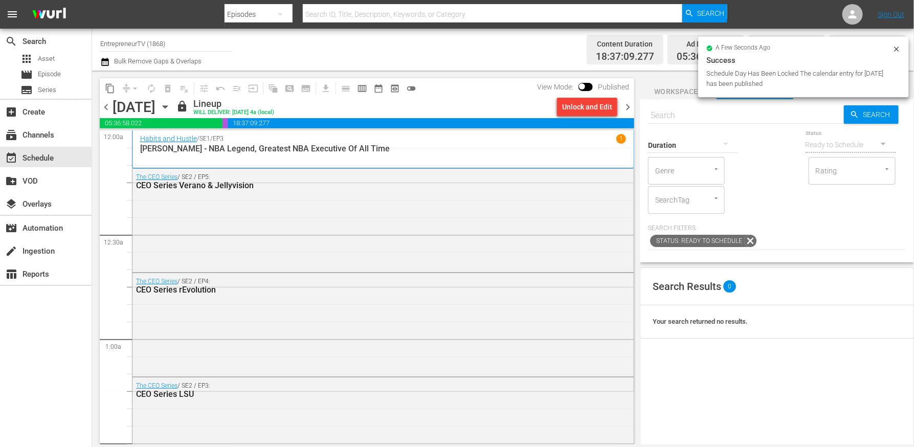
click at [108, 107] on span "chevron_left" at bounding box center [106, 107] width 13 height 13
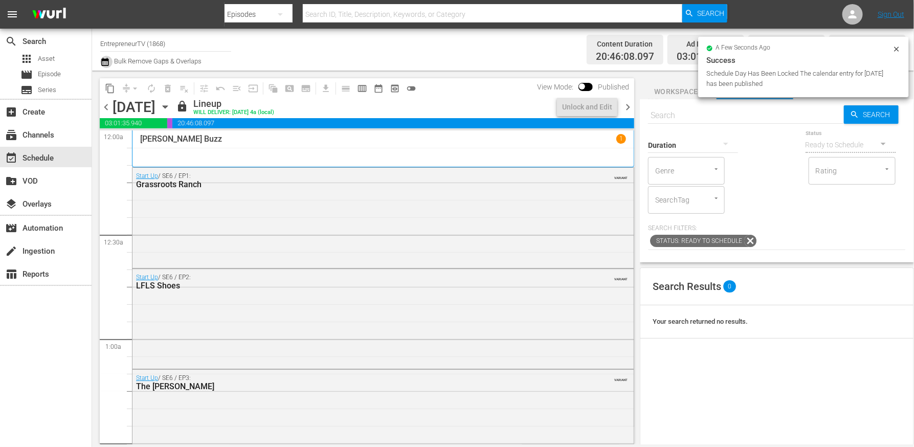
click at [101, 60] on icon "button" at bounding box center [105, 62] width 10 height 12
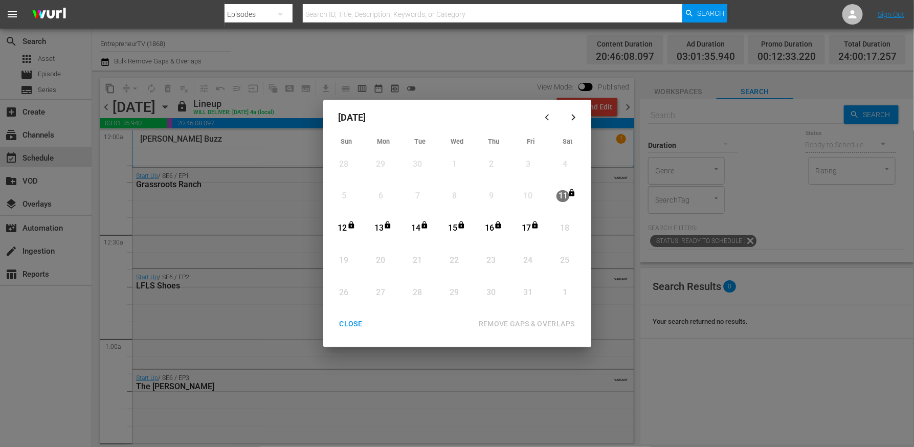
click at [352, 328] on div "CLOSE" at bounding box center [350, 324] width 39 height 13
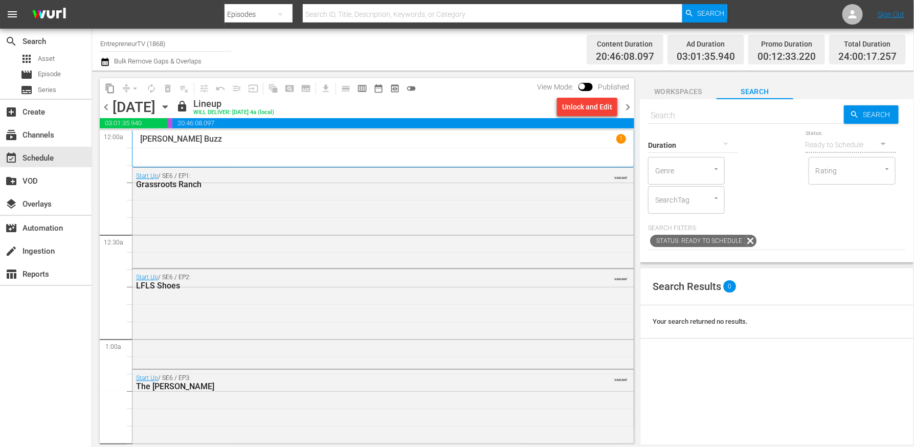
drag, startPoint x: 154, startPoint y: 145, endPoint x: 141, endPoint y: 33, distance: 112.8
click at [153, 124] on div "content_copy compress arrow_drop_down autorenew_outlined delete_forever_outline…" at bounding box center [367, 261] width 535 height 366
